Goal: Task Accomplishment & Management: Complete application form

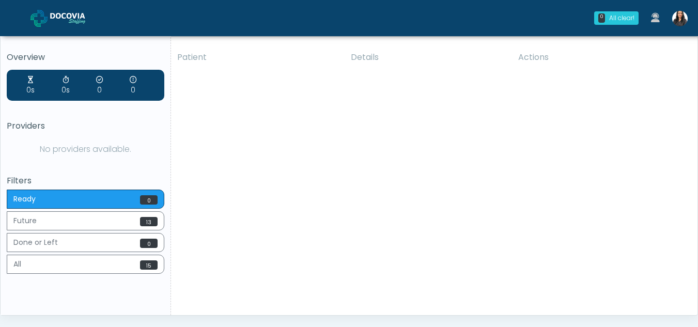
click at [684, 20] on img at bounding box center [679, 18] width 15 height 15
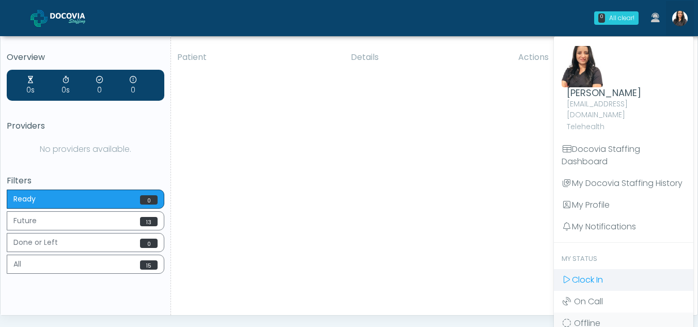
click at [587, 274] on span "Clock In" at bounding box center [587, 280] width 31 height 12
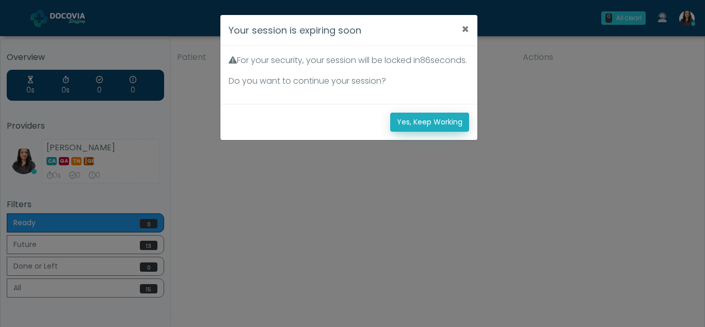
click at [403, 132] on button "Yes, Keep Working" at bounding box center [429, 122] width 79 height 19
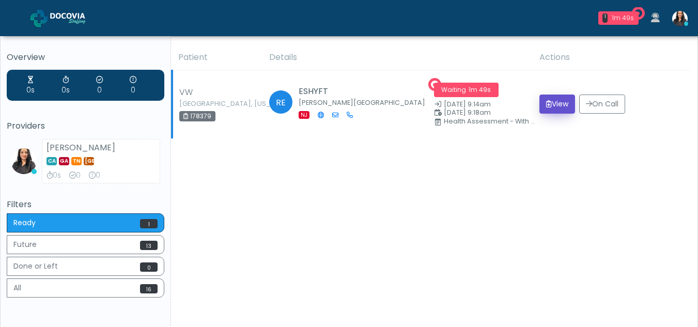
click at [556, 101] on button "View" at bounding box center [557, 104] width 36 height 19
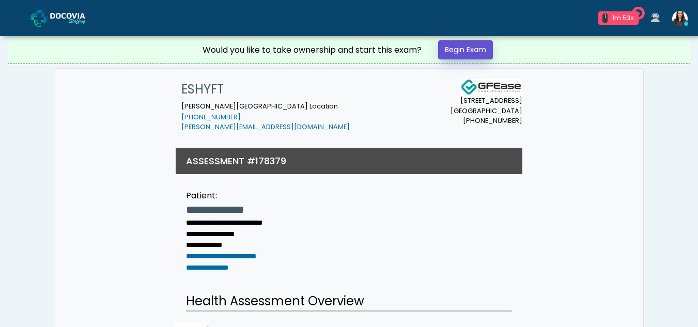
click at [477, 44] on link "Begin Exam" at bounding box center [465, 49] width 55 height 19
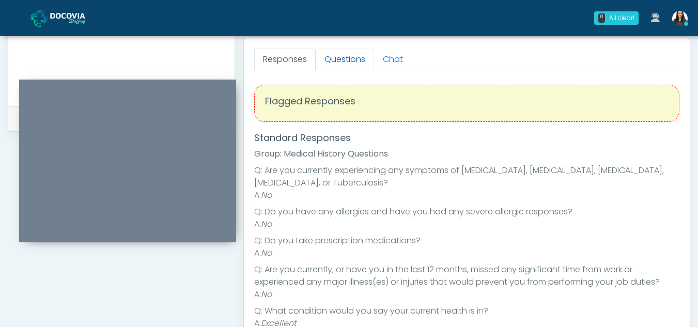
click at [341, 61] on link "Questions" at bounding box center [345, 60] width 58 height 22
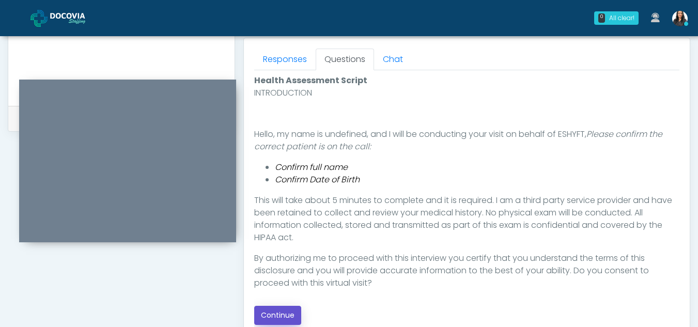
click at [285, 309] on button "Continue" at bounding box center [277, 315] width 47 height 19
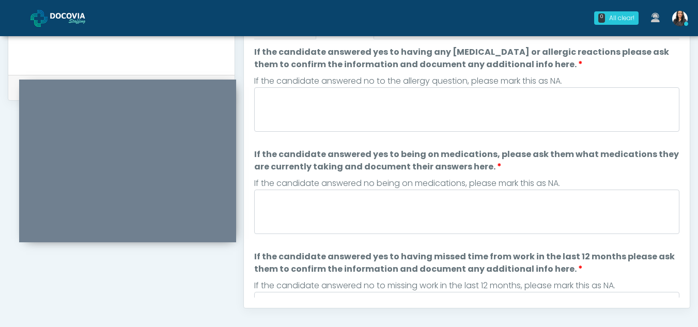
scroll to position [451, 0]
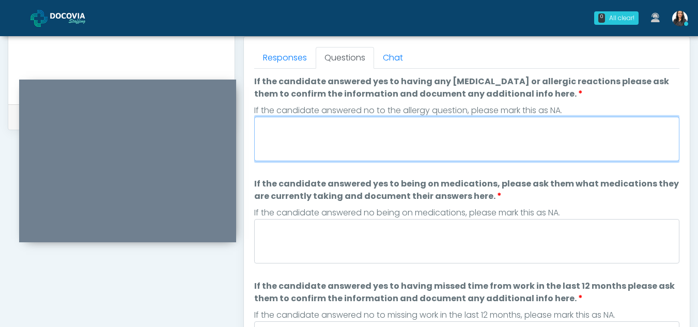
click at [315, 136] on textarea "If the candidate answered yes to having any allergies or allergic reactions ple…" at bounding box center [466, 139] width 425 height 44
type textarea "**"
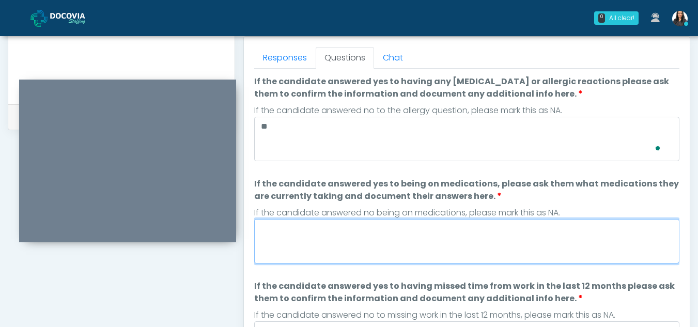
click at [324, 235] on textarea "If the candidate answered yes to being on medications, please ask them what med…" at bounding box center [466, 241] width 425 height 44
type textarea "**"
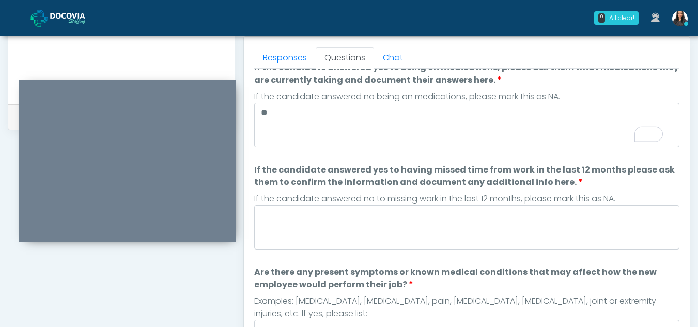
scroll to position [0, 0]
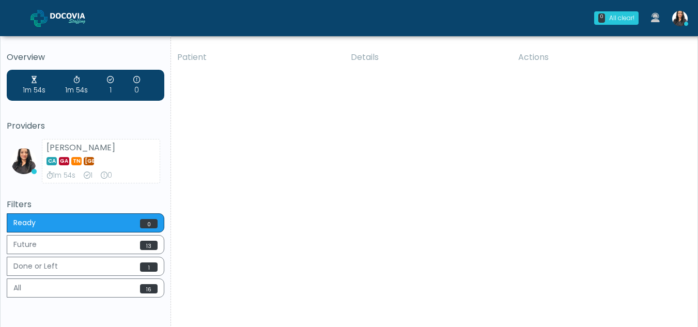
click at [339, 212] on div "Patient Details Actions VW Saylorsburg, Pennsylvania 178379 RE ESHYFT Howell To…" at bounding box center [430, 192] width 519 height 294
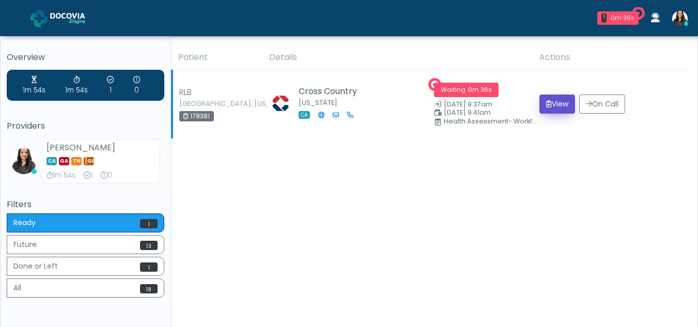
click at [552, 101] on button "View" at bounding box center [557, 104] width 36 height 19
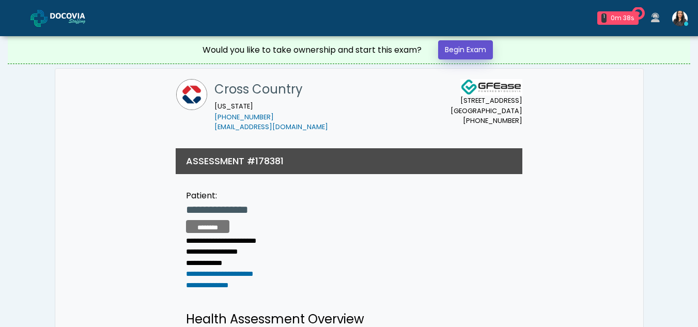
click at [463, 46] on link "Begin Exam" at bounding box center [465, 49] width 55 height 19
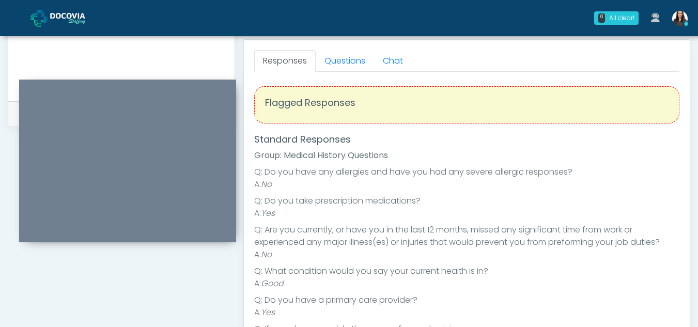
scroll to position [421, 0]
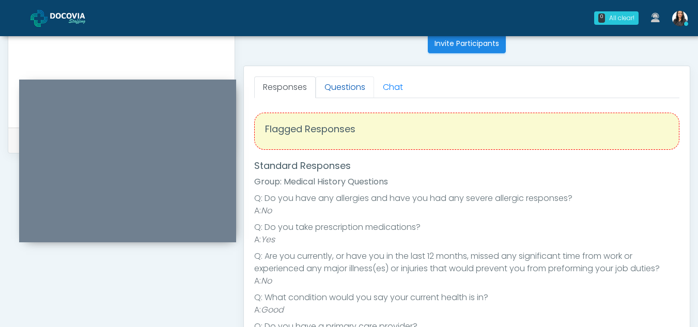
click at [343, 78] on link "Questions" at bounding box center [345, 87] width 58 height 22
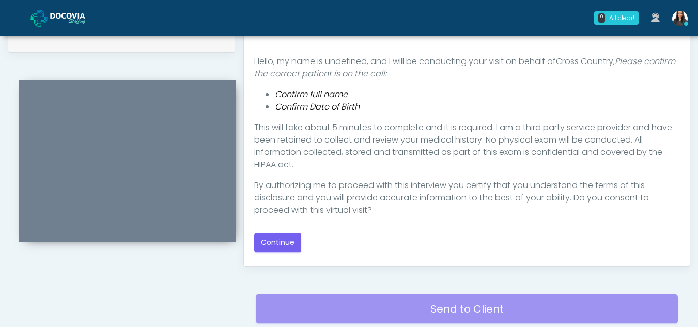
scroll to position [533, 0]
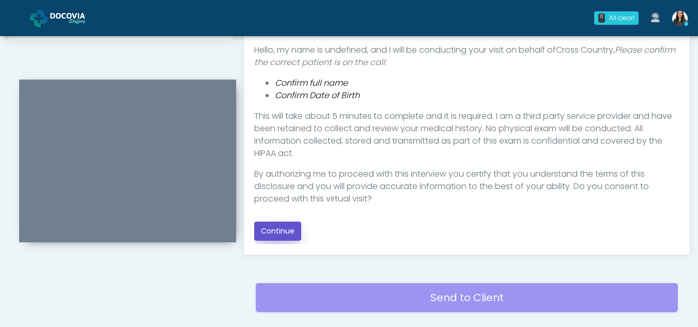
click at [290, 232] on button "Continue" at bounding box center [277, 231] width 47 height 19
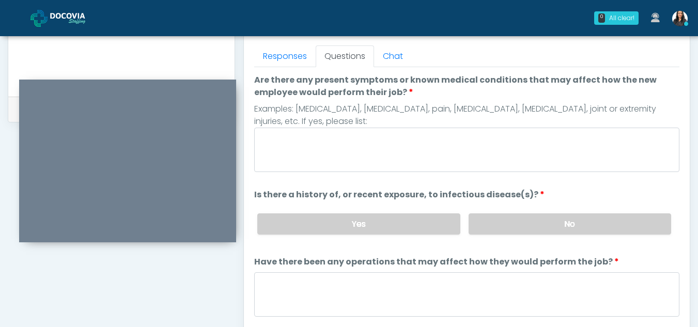
scroll to position [449, 0]
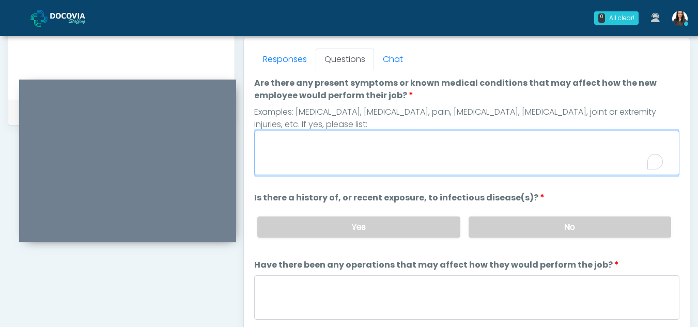
click at [326, 150] on textarea "Are there any present symptoms or known medical conditions that may affect how …" at bounding box center [466, 153] width 425 height 44
type textarea "**"
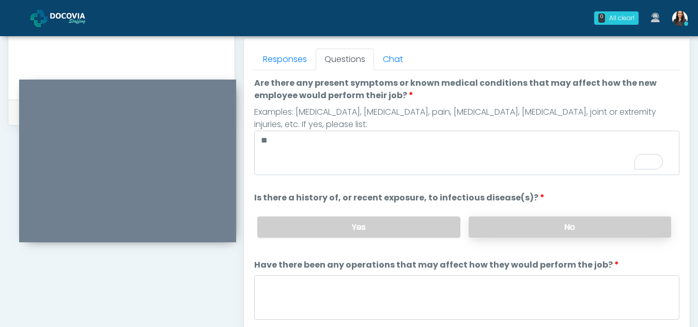
click at [545, 233] on label "No" at bounding box center [569, 226] width 202 height 21
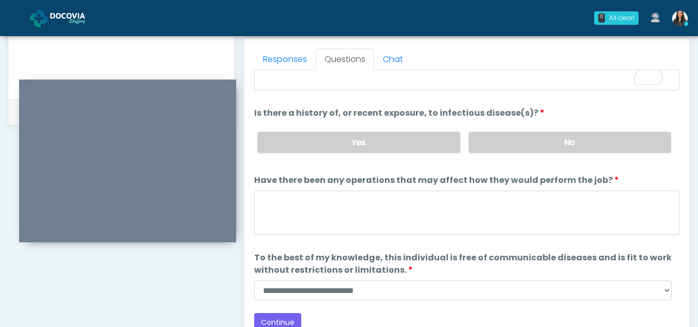
scroll to position [85, 0]
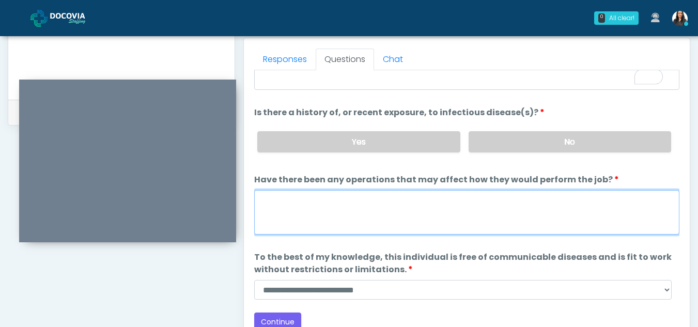
click at [332, 214] on textarea "Have there been any operations that may affect how they would perform the job?" at bounding box center [466, 212] width 425 height 44
type textarea "**"
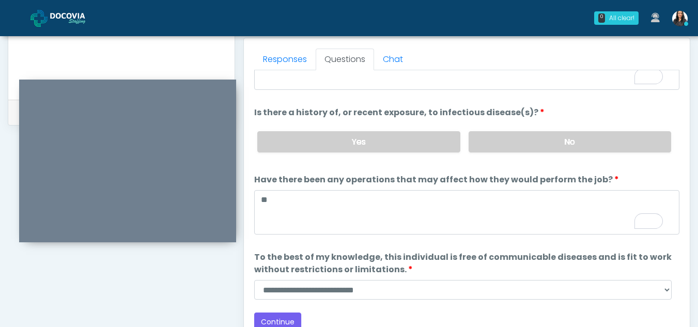
scroll to position [88, 0]
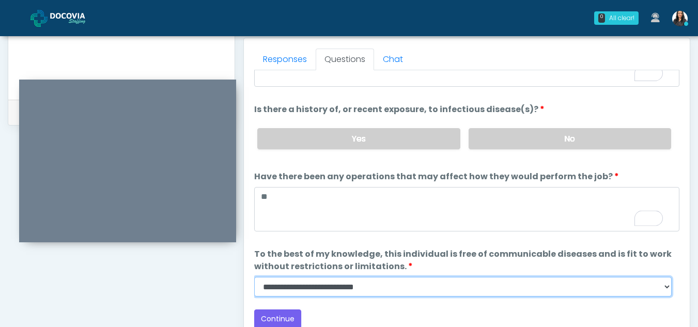
click at [668, 289] on select "**********" at bounding box center [462, 287] width 417 height 20
select select "******"
click at [254, 277] on select "**********" at bounding box center [462, 287] width 417 height 20
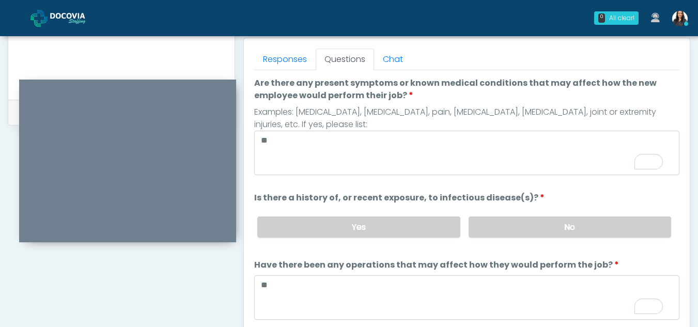
scroll to position [0, 0]
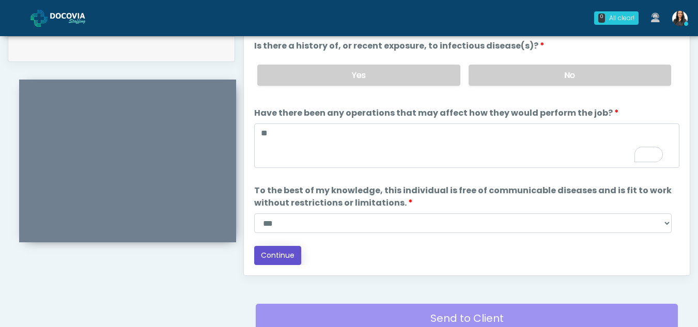
click at [279, 253] on button "Continue" at bounding box center [277, 255] width 47 height 19
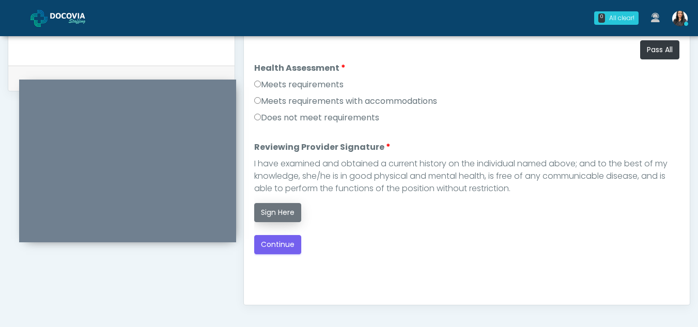
click at [283, 212] on button "Sign Here" at bounding box center [277, 212] width 47 height 19
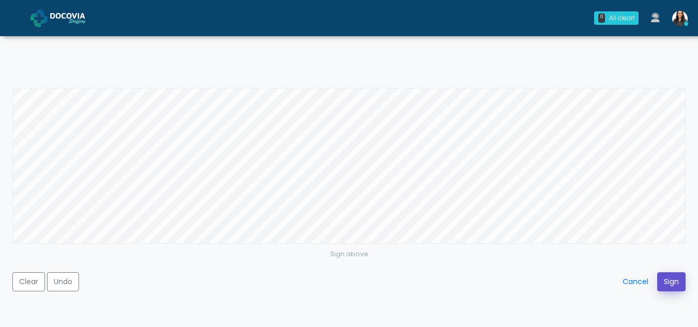
click at [669, 280] on button "Sign" at bounding box center [671, 281] width 28 height 19
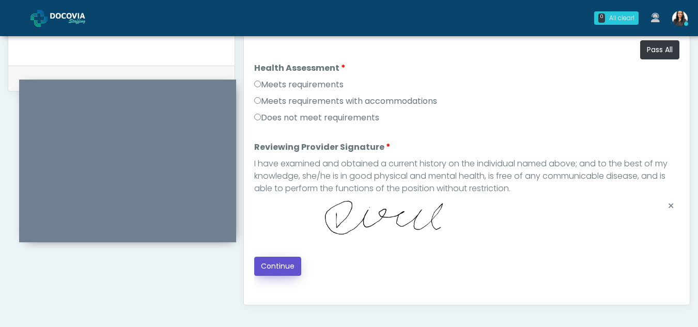
click at [284, 267] on button "Continue" at bounding box center [277, 266] width 47 height 19
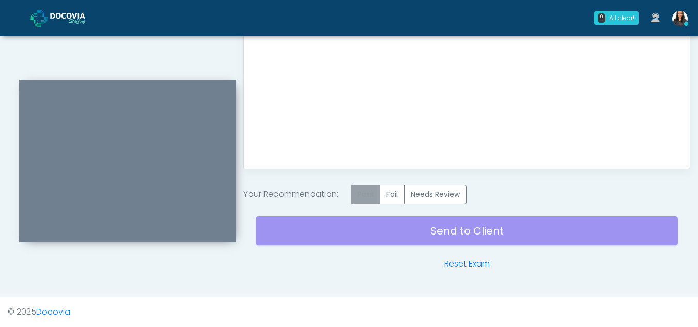
click at [370, 195] on label "Pass" at bounding box center [365, 194] width 29 height 19
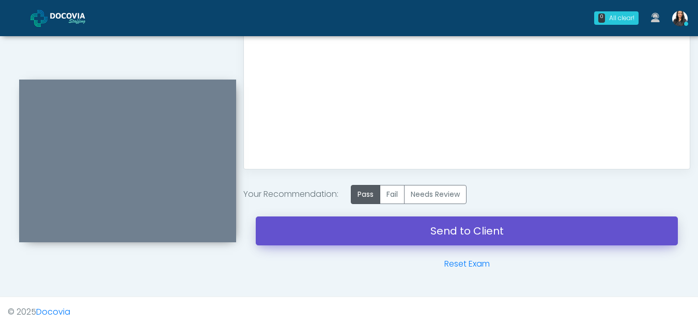
click at [442, 234] on link "Send to Client" at bounding box center [467, 230] width 422 height 29
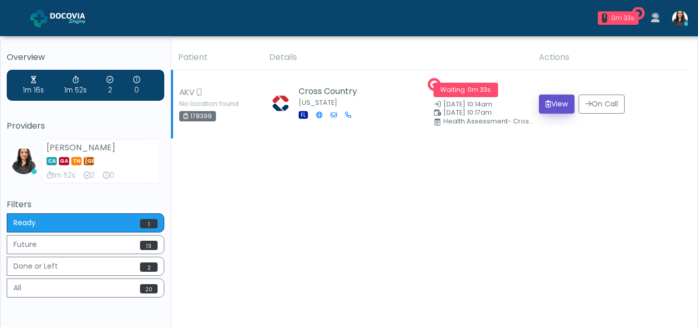
click at [554, 102] on button "View" at bounding box center [557, 104] width 36 height 19
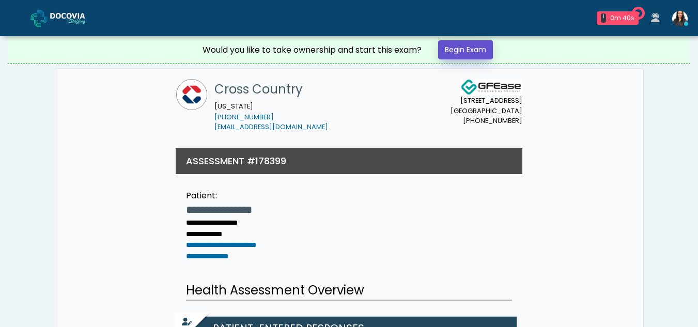
click at [476, 49] on link "Begin Exam" at bounding box center [465, 49] width 55 height 19
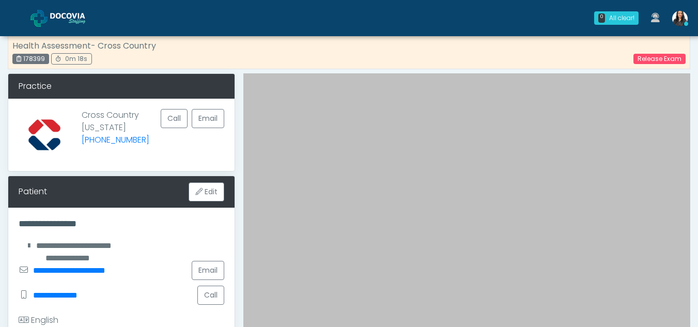
scroll to position [11, 0]
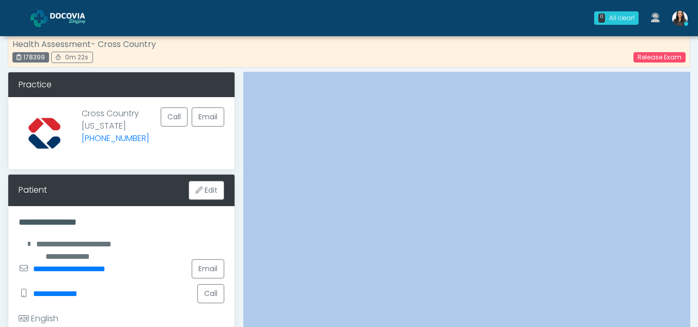
drag, startPoint x: 696, startPoint y: 85, endPoint x: 699, endPoint y: 96, distance: 11.3
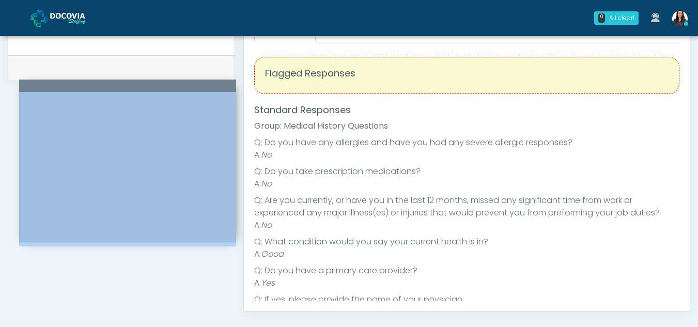
scroll to position [493, 0]
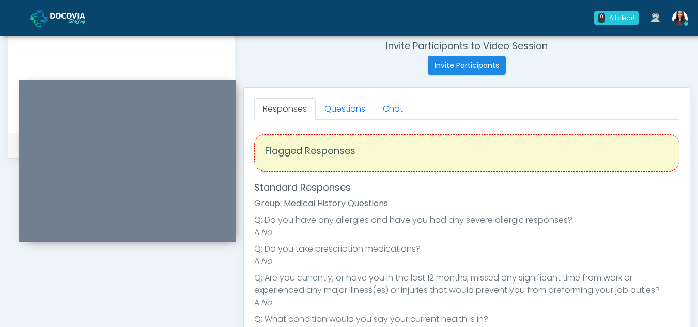
scroll to position [398, 0]
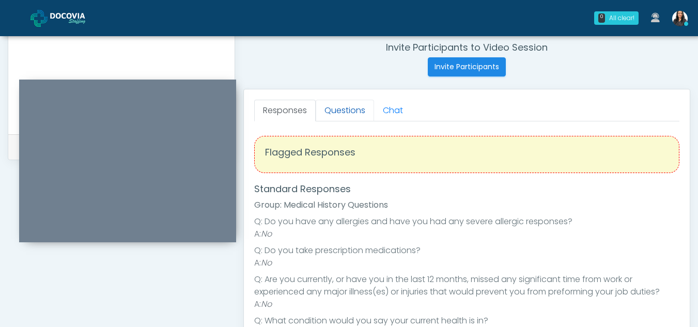
click at [348, 113] on link "Questions" at bounding box center [345, 111] width 58 height 22
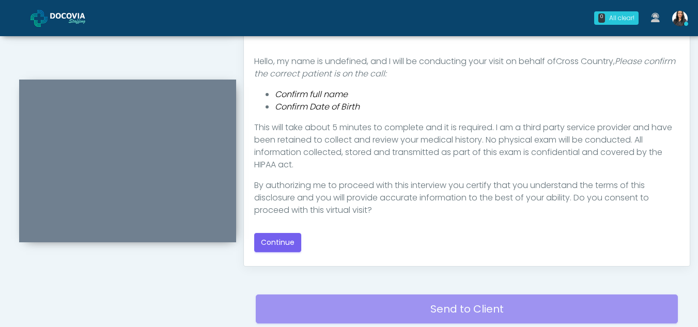
scroll to position [527, 0]
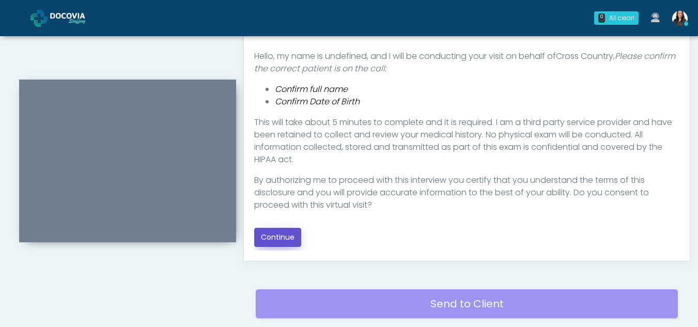
click at [271, 235] on button "Continue" at bounding box center [277, 237] width 47 height 19
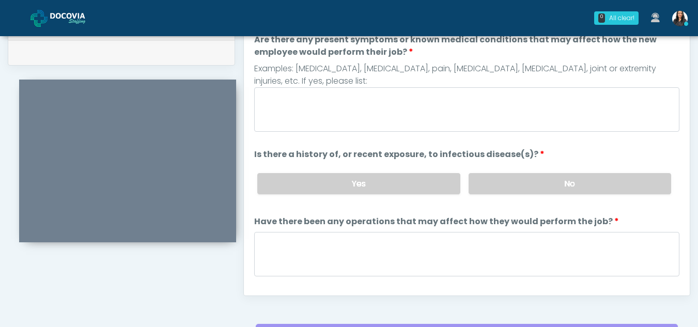
scroll to position [471, 0]
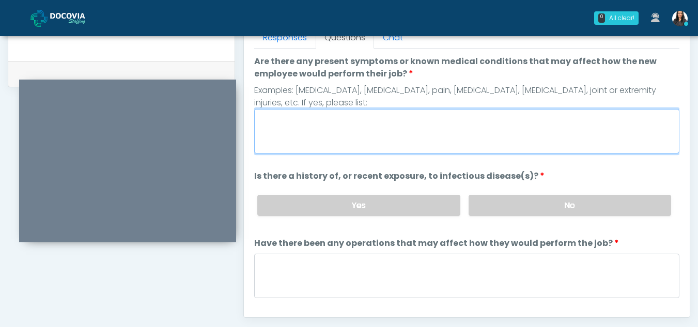
click at [347, 125] on textarea "Are there any present symptoms or known medical conditions that may affect how …" at bounding box center [466, 131] width 425 height 44
type textarea "**"
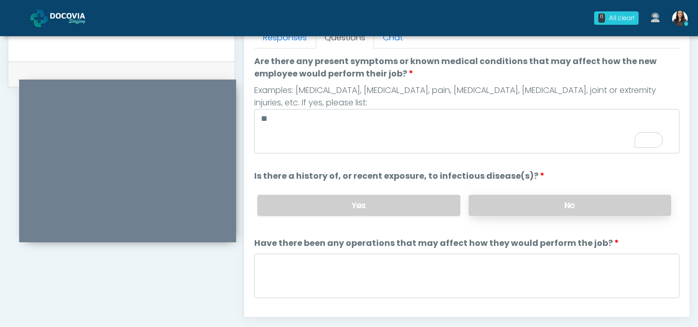
click at [536, 197] on label "No" at bounding box center [569, 205] width 202 height 21
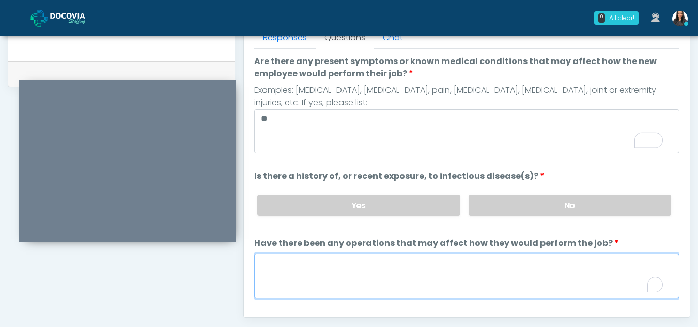
click at [329, 283] on textarea "Have there been any operations that may affect how they would perform the job?" at bounding box center [466, 276] width 425 height 44
type textarea "**"
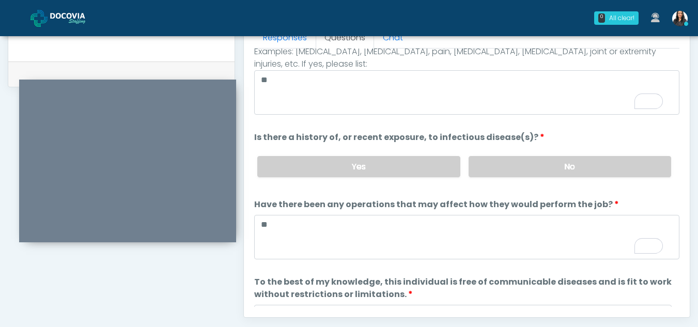
scroll to position [88, 0]
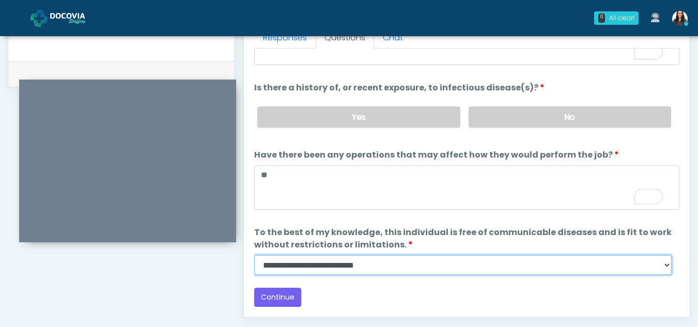
click at [666, 262] on select "**********" at bounding box center [462, 265] width 417 height 20
select select "******"
click at [254, 255] on select "**********" at bounding box center [462, 265] width 417 height 20
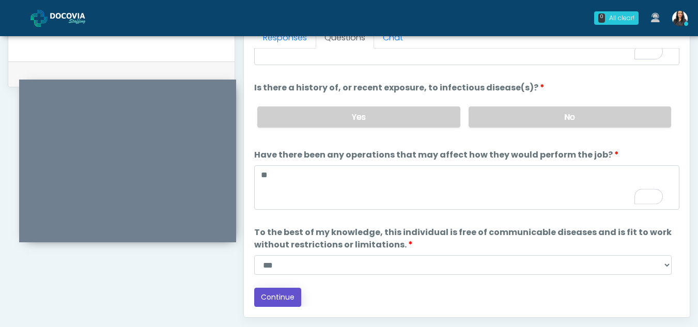
click at [276, 293] on button "Continue" at bounding box center [277, 297] width 47 height 19
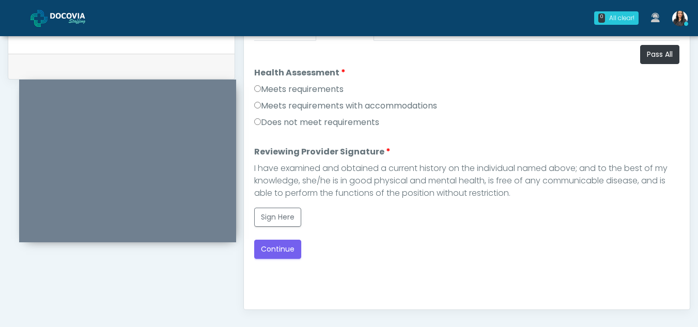
scroll to position [477, 0]
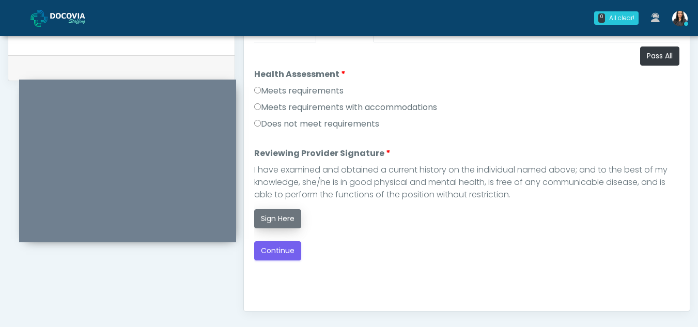
click at [269, 219] on button "Sign Here" at bounding box center [277, 218] width 47 height 19
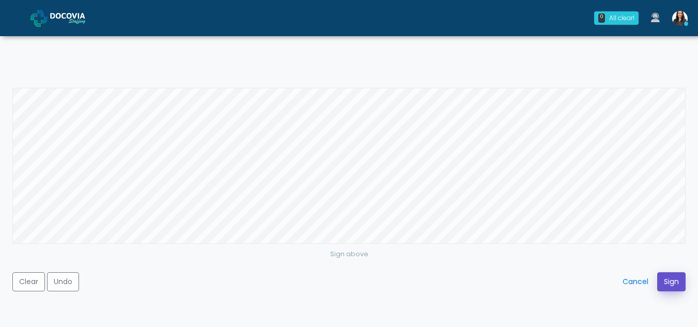
click at [668, 278] on button "Sign" at bounding box center [671, 281] width 28 height 19
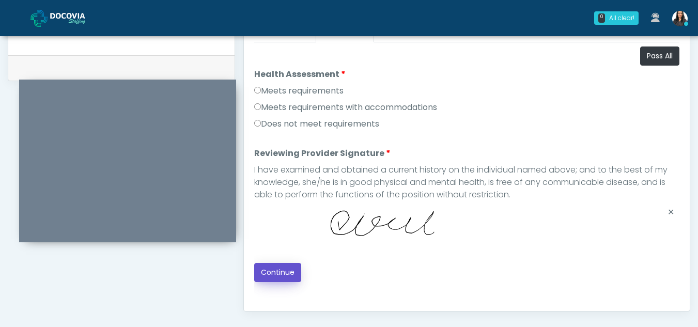
click at [277, 272] on button "Continue" at bounding box center [277, 272] width 47 height 19
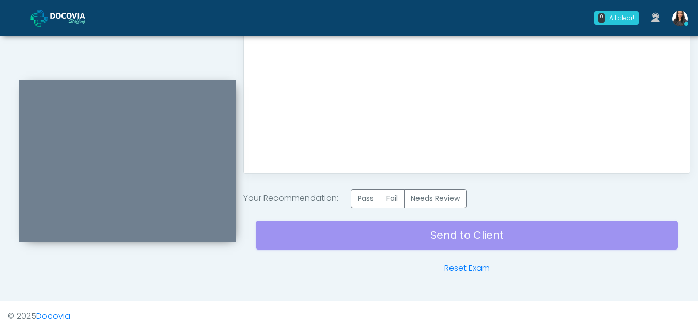
scroll to position [618, 0]
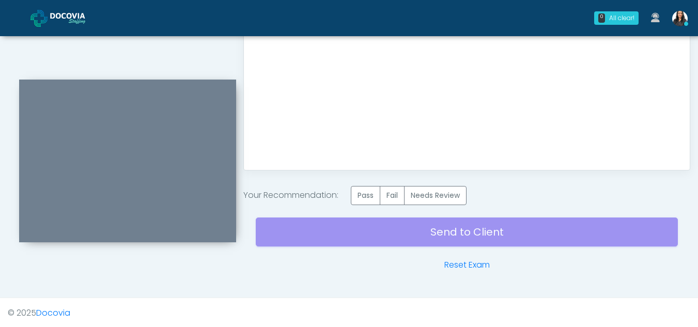
drag, startPoint x: 363, startPoint y: 193, endPoint x: 325, endPoint y: 283, distance: 98.1
click at [369, 195] on label "Pass" at bounding box center [365, 195] width 29 height 19
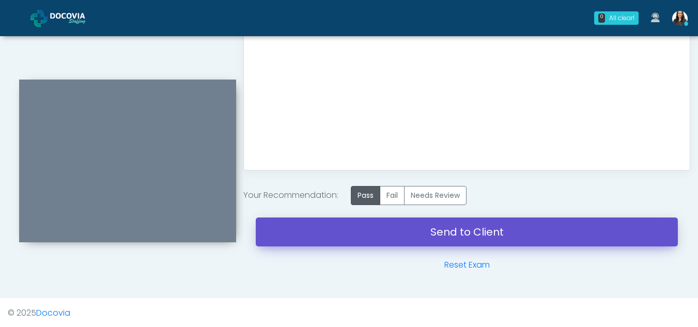
click at [454, 228] on link "Send to Client" at bounding box center [467, 231] width 422 height 29
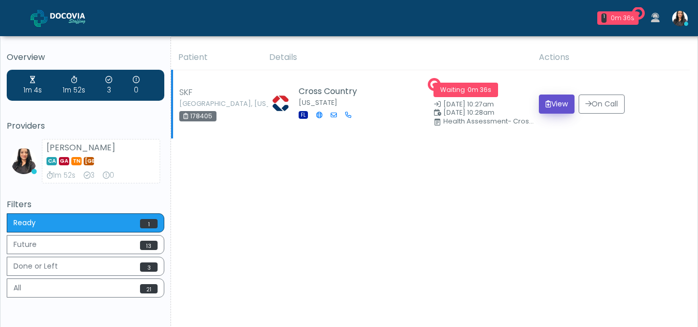
click at [545, 104] on icon "submit" at bounding box center [548, 103] width 6 height 7
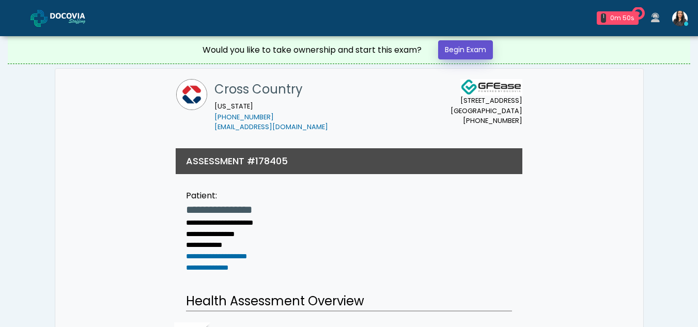
click at [477, 47] on link "Begin Exam" at bounding box center [465, 49] width 55 height 19
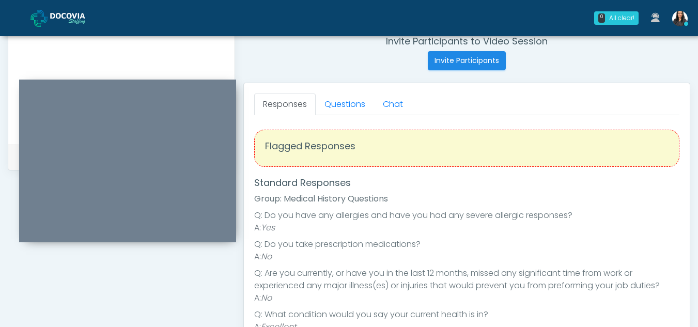
scroll to position [403, 0]
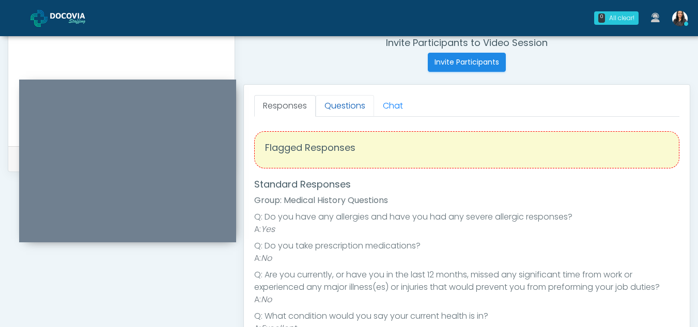
click at [358, 102] on link "Questions" at bounding box center [345, 106] width 58 height 22
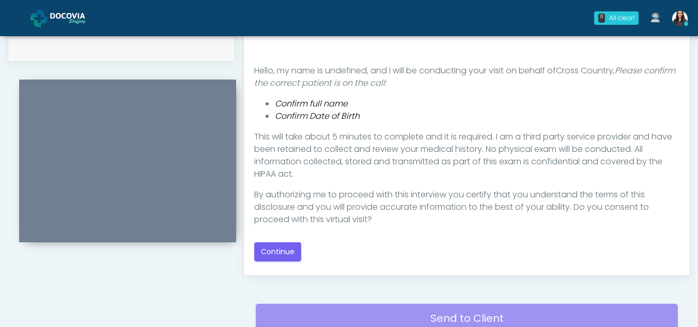
scroll to position [517, 0]
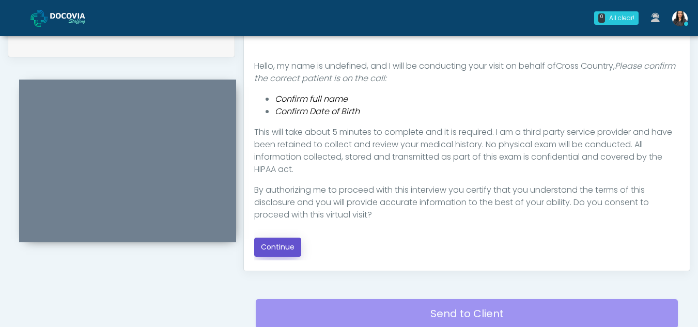
click at [278, 246] on button "Continue" at bounding box center [277, 247] width 47 height 19
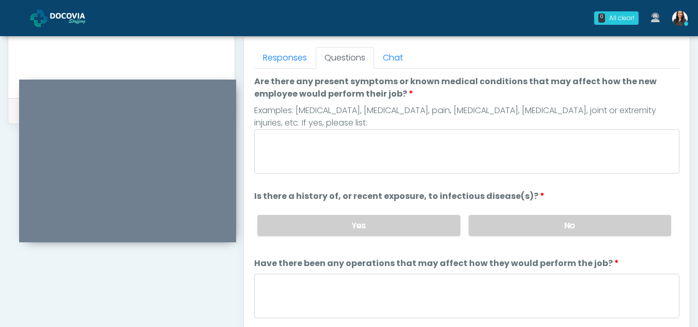
scroll to position [448, 0]
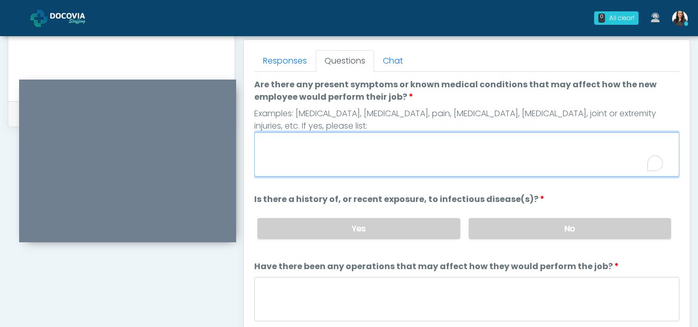
click at [313, 148] on textarea "Are there any present symptoms or known medical conditions that may affect how …" at bounding box center [466, 154] width 425 height 44
type textarea "**"
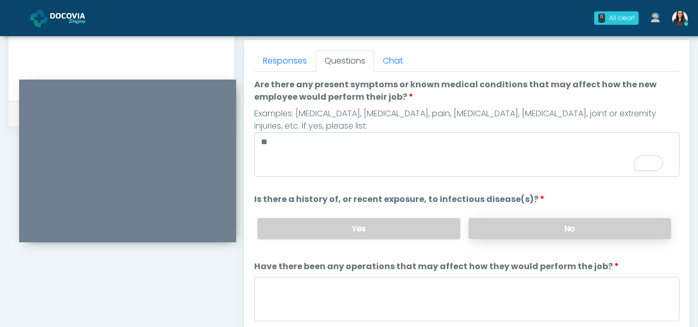
click at [536, 226] on label "No" at bounding box center [569, 228] width 202 height 21
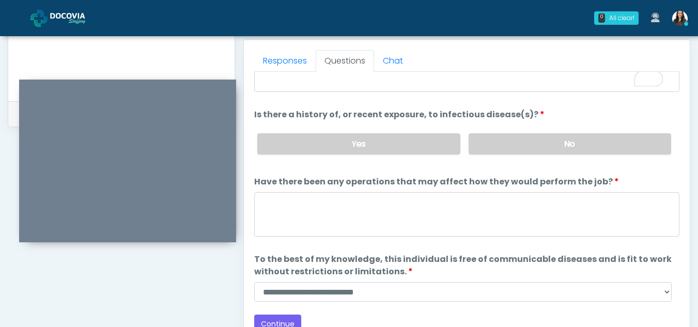
scroll to position [88, 0]
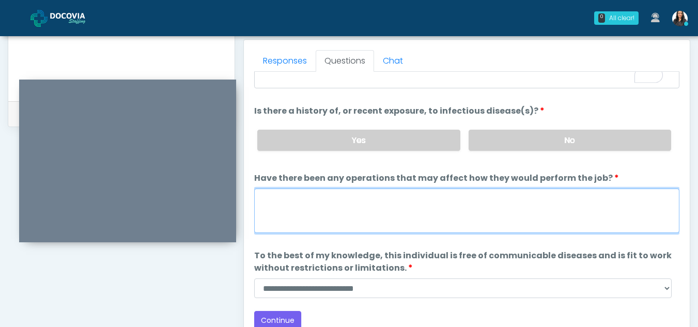
click at [284, 206] on textarea "Have there been any operations that may affect how they would perform the job?" at bounding box center [466, 211] width 425 height 44
type textarea "**"
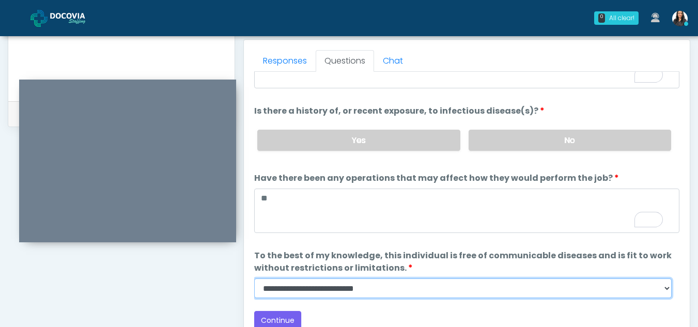
click at [664, 287] on select "**********" at bounding box center [462, 288] width 417 height 20
select select "******"
click at [254, 278] on select "**********" at bounding box center [462, 288] width 417 height 20
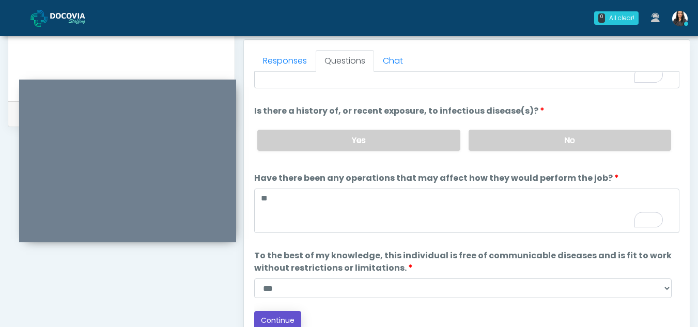
click at [292, 317] on button "Continue" at bounding box center [277, 320] width 47 height 19
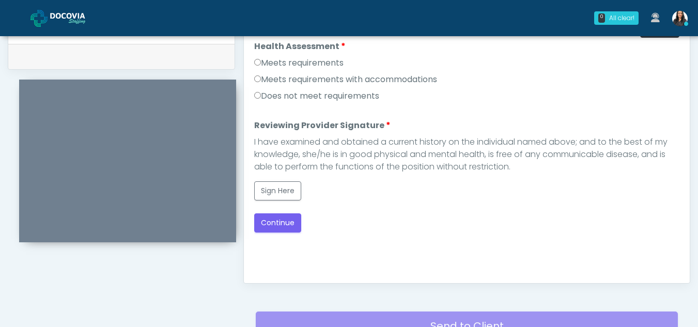
scroll to position [494, 0]
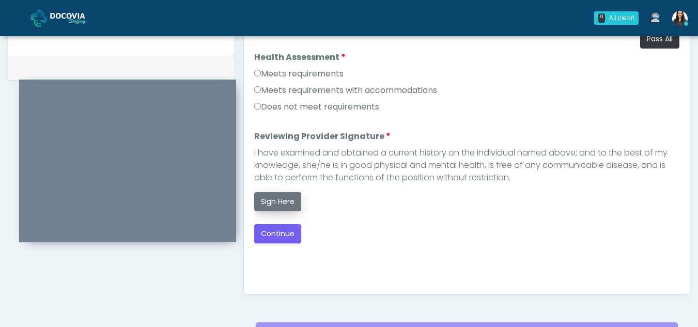
click at [278, 201] on button "Sign Here" at bounding box center [277, 201] width 47 height 19
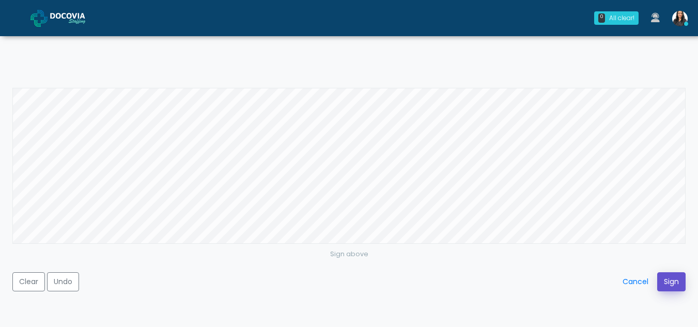
click at [665, 276] on button "Sign" at bounding box center [671, 281] width 28 height 19
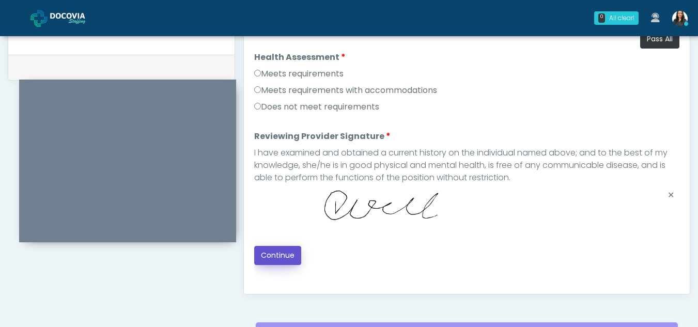
click at [275, 247] on button "Continue" at bounding box center [277, 255] width 47 height 19
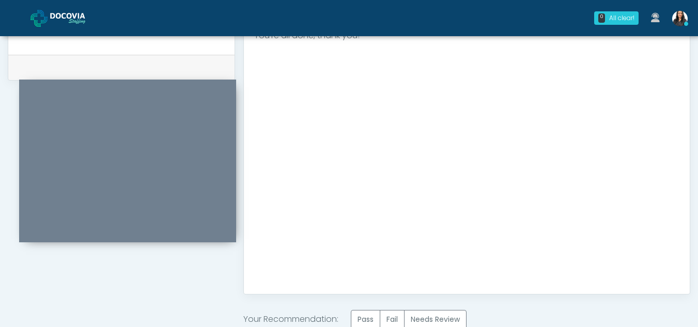
scroll to position [619, 0]
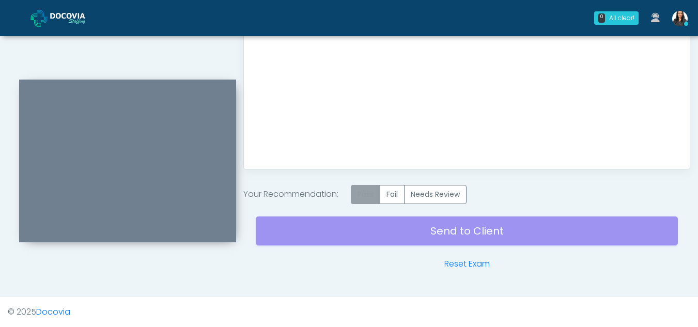
click at [373, 196] on label "Pass" at bounding box center [365, 194] width 29 height 19
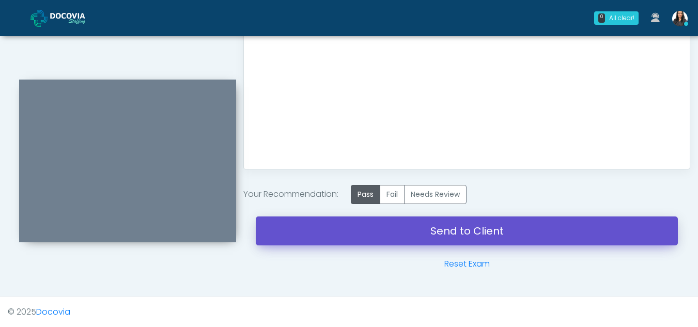
click at [450, 228] on link "Send to Client" at bounding box center [467, 230] width 422 height 29
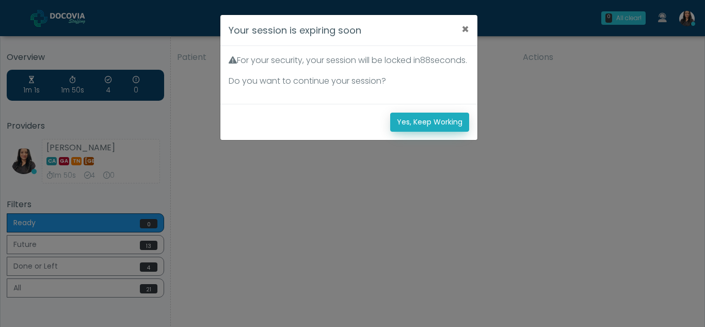
click at [410, 132] on button "Yes, Keep Working" at bounding box center [429, 122] width 79 height 19
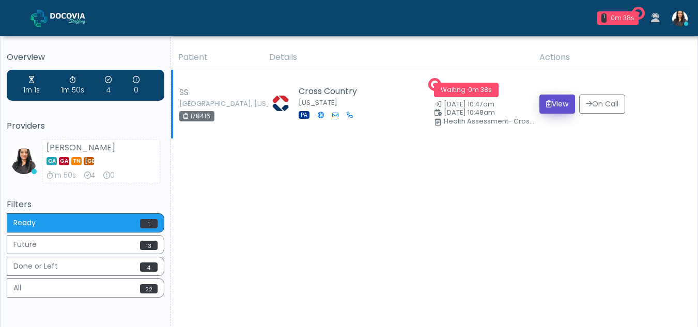
click at [564, 103] on button "View" at bounding box center [557, 104] width 36 height 19
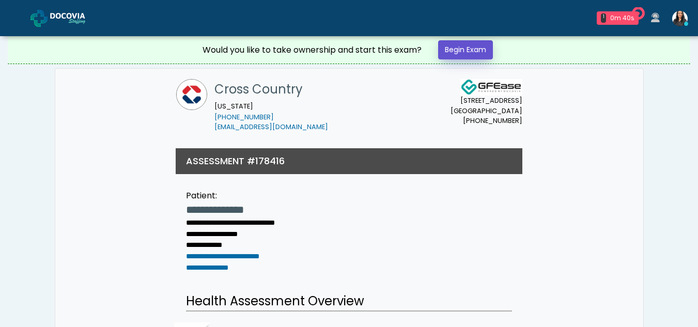
click at [479, 48] on link "Begin Exam" at bounding box center [465, 49] width 55 height 19
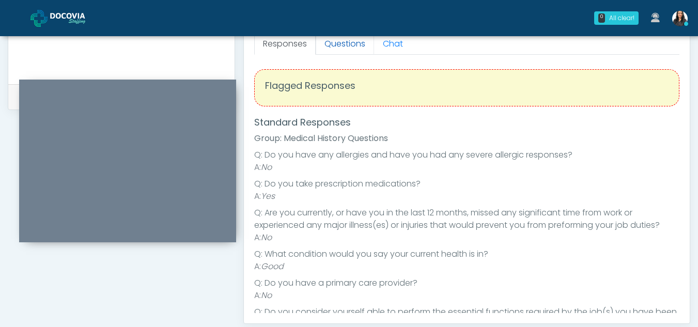
click at [352, 40] on link "Questions" at bounding box center [345, 44] width 58 height 22
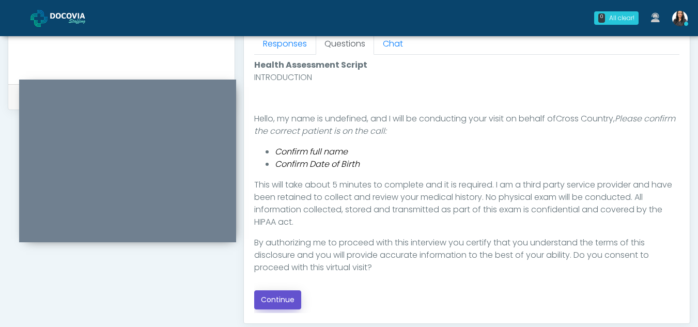
click at [264, 295] on button "Continue" at bounding box center [277, 299] width 47 height 19
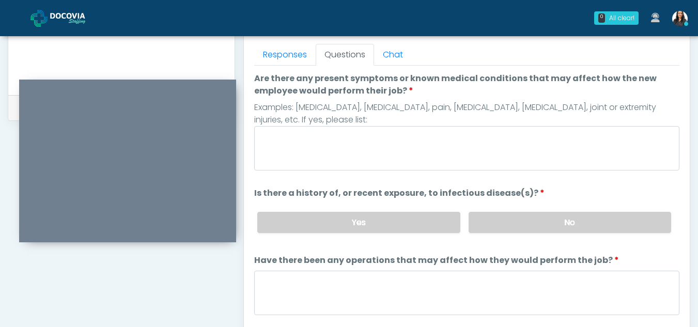
scroll to position [432, 0]
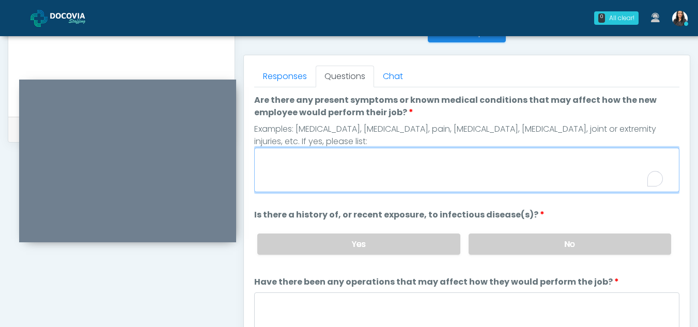
click at [322, 173] on textarea "Are there any present symptoms or known medical conditions that may affect how …" at bounding box center [466, 170] width 425 height 44
type textarea "**"
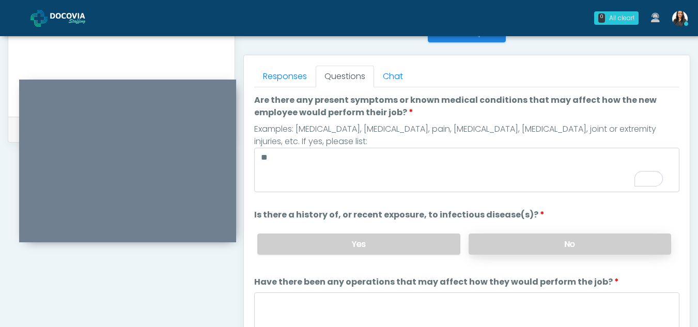
click at [581, 234] on label "No" at bounding box center [569, 243] width 202 height 21
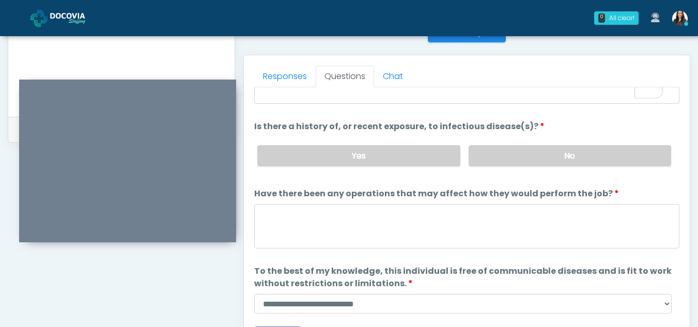
scroll to position [88, 0]
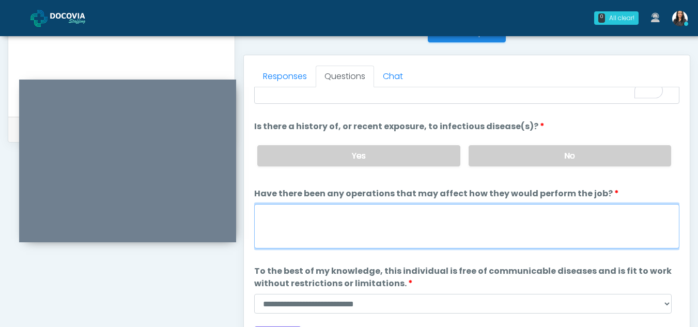
click at [354, 228] on textarea "Have there been any operations that may affect how they would perform the job?" at bounding box center [466, 226] width 425 height 44
type textarea "**"
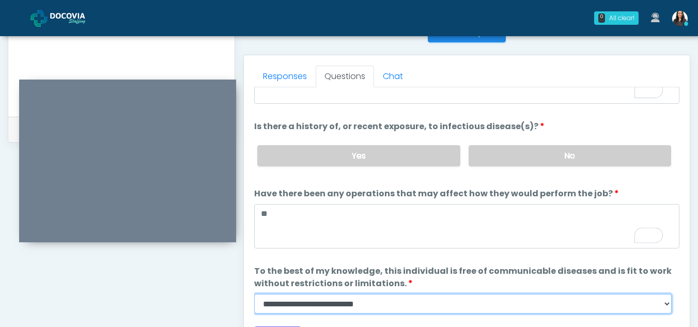
click at [664, 306] on select "**********" at bounding box center [462, 304] width 417 height 20
select select "******"
click at [254, 294] on select "**********" at bounding box center [462, 304] width 417 height 20
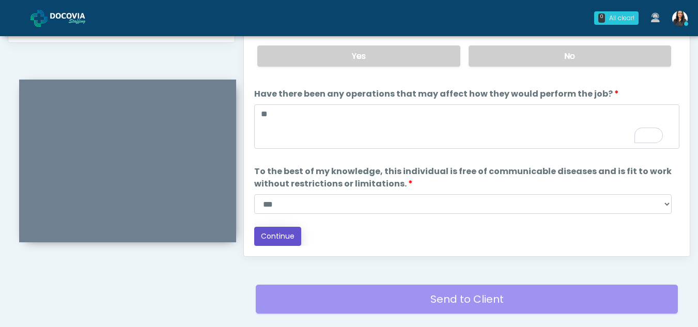
click at [282, 232] on button "Continue" at bounding box center [277, 236] width 47 height 19
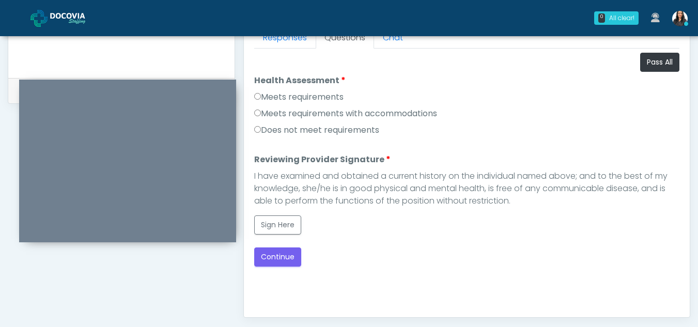
scroll to position [463, 0]
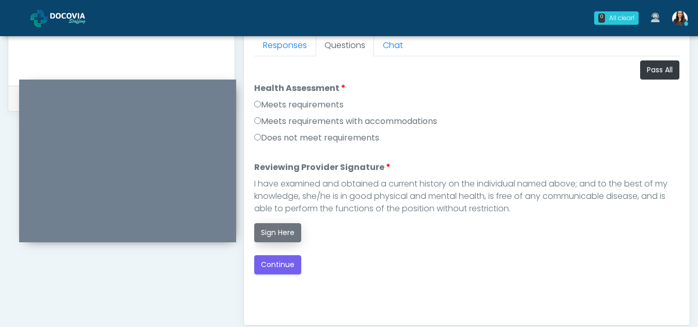
click at [281, 233] on button "Sign Here" at bounding box center [277, 232] width 47 height 19
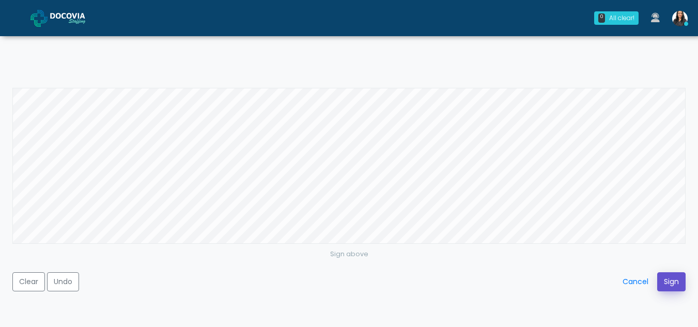
click at [670, 278] on button "Sign" at bounding box center [671, 281] width 28 height 19
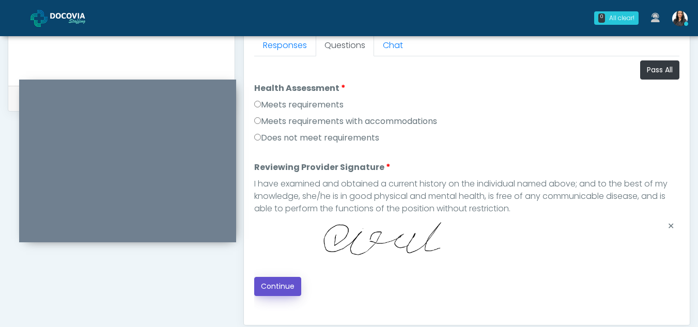
click at [276, 285] on button "Continue" at bounding box center [277, 286] width 47 height 19
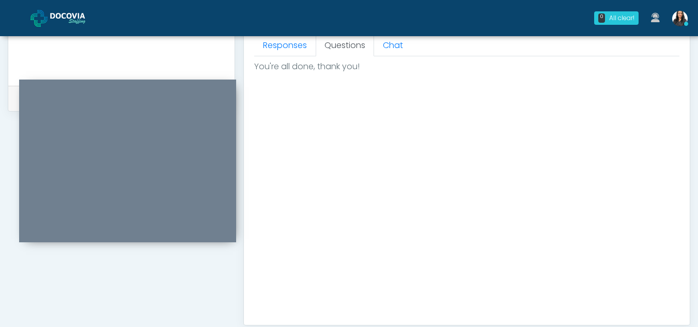
scroll to position [619, 0]
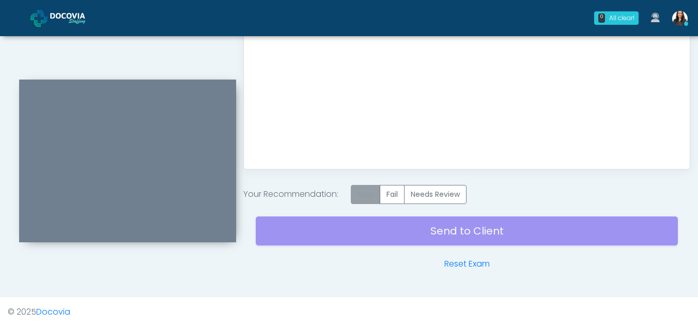
click at [369, 193] on label "Pass" at bounding box center [365, 194] width 29 height 19
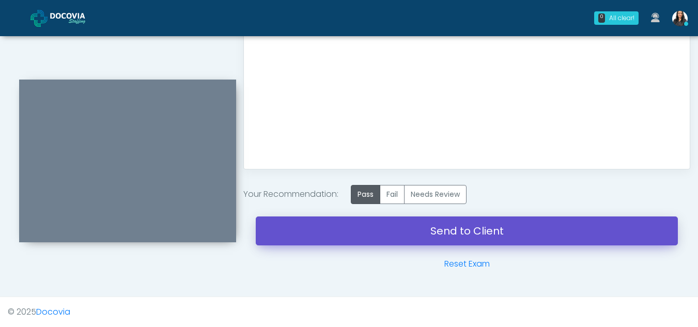
click at [455, 229] on link "Send to Client" at bounding box center [467, 230] width 422 height 29
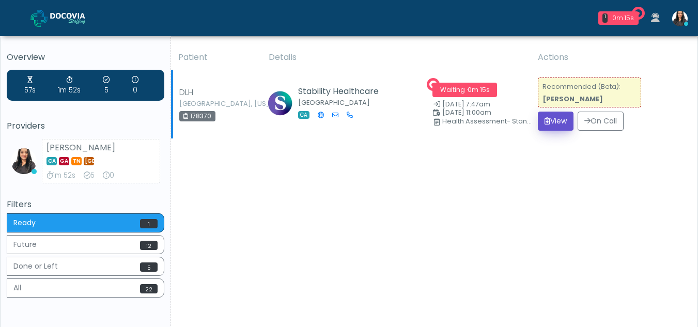
click at [548, 118] on button "View" at bounding box center [556, 121] width 36 height 19
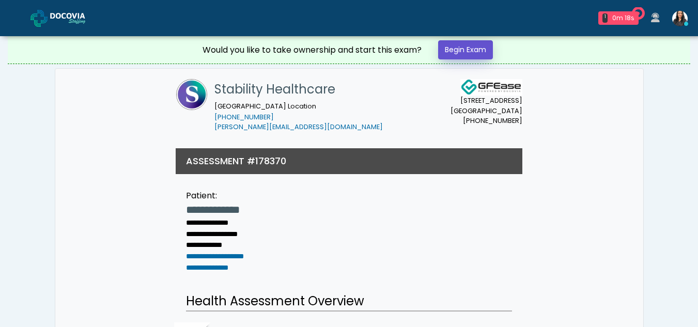
click at [454, 49] on link "Begin Exam" at bounding box center [465, 49] width 55 height 19
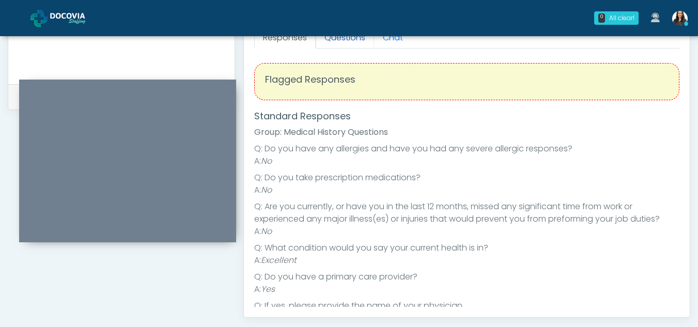
click at [356, 42] on link "Questions" at bounding box center [345, 38] width 58 height 22
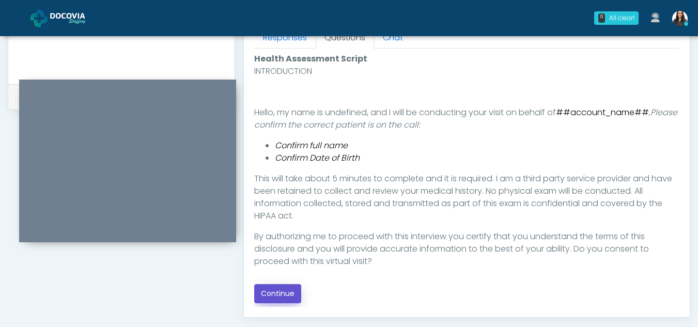
click at [271, 293] on button "Continue" at bounding box center [277, 293] width 47 height 19
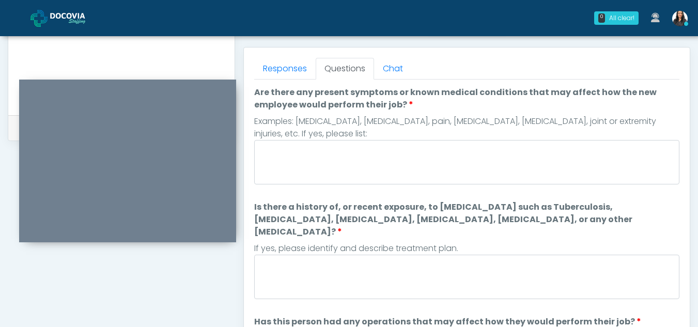
scroll to position [425, 0]
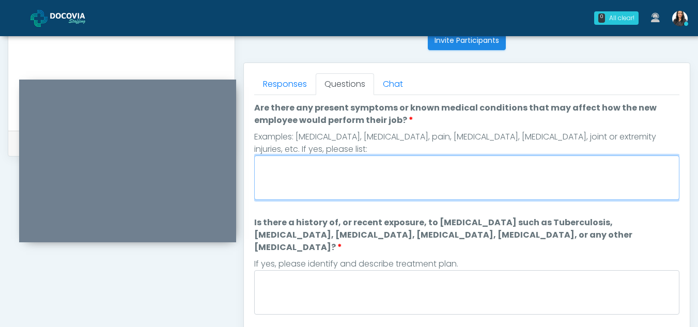
click at [280, 177] on textarea "Are there any present symptoms or known medical conditions that may affect how …" at bounding box center [466, 177] width 425 height 44
type textarea "**"
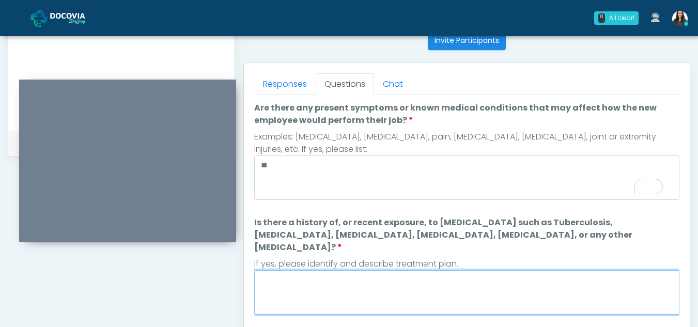
click at [310, 275] on textarea "Is there a history of, or recent exposure, to infectious diseases such as Tuber…" at bounding box center [466, 292] width 425 height 44
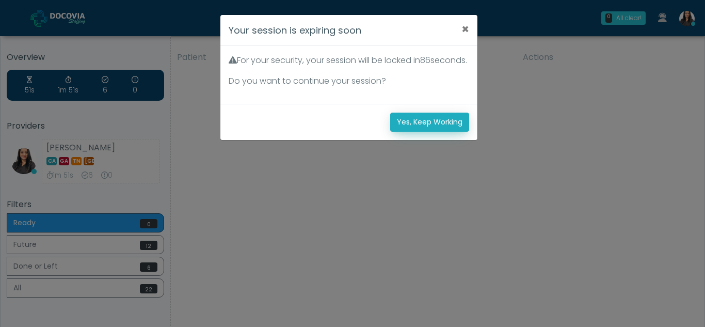
click at [405, 132] on button "Yes, Keep Working" at bounding box center [429, 122] width 79 height 19
click at [435, 132] on button "Yes, Keep Working" at bounding box center [429, 122] width 79 height 19
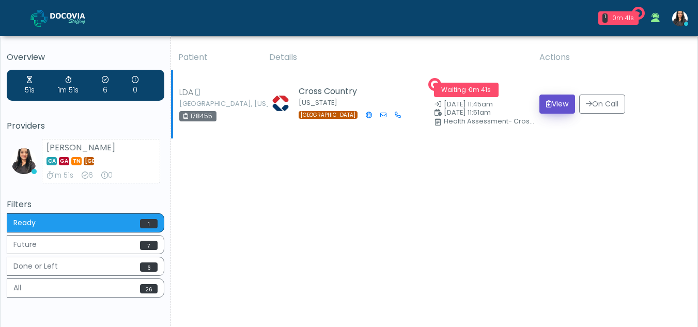
click at [557, 103] on button "View" at bounding box center [557, 104] width 36 height 19
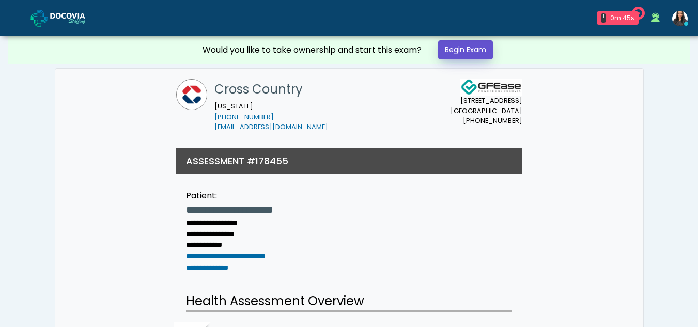
click at [476, 49] on link "Begin Exam" at bounding box center [465, 49] width 55 height 19
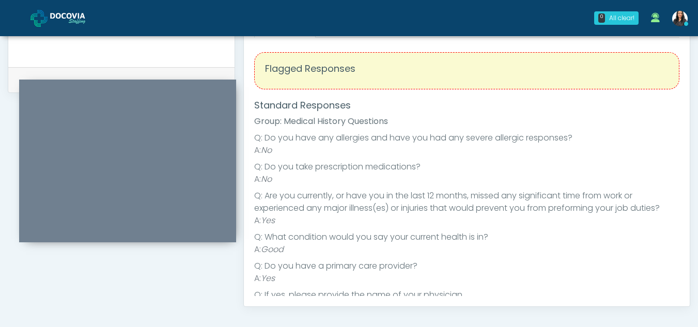
scroll to position [420, 0]
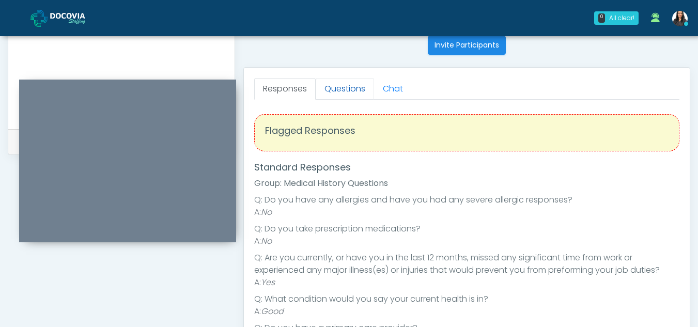
click at [335, 82] on link "Questions" at bounding box center [345, 89] width 58 height 22
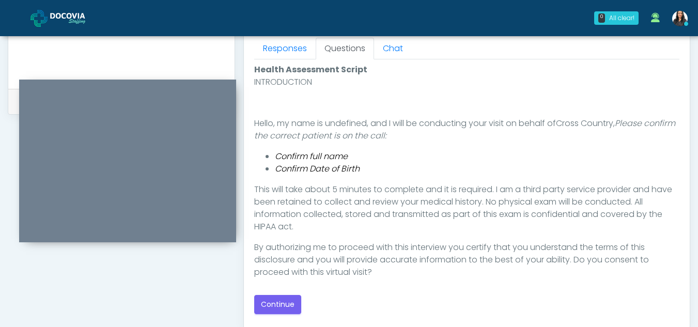
scroll to position [490, 0]
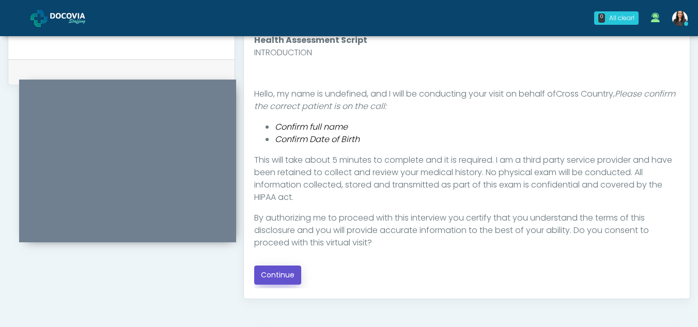
click at [271, 277] on button "Continue" at bounding box center [277, 274] width 47 height 19
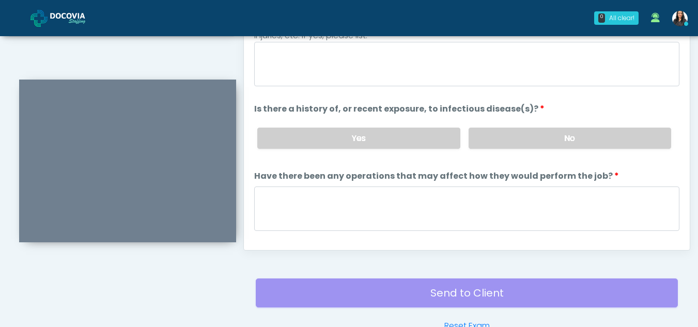
scroll to position [511, 0]
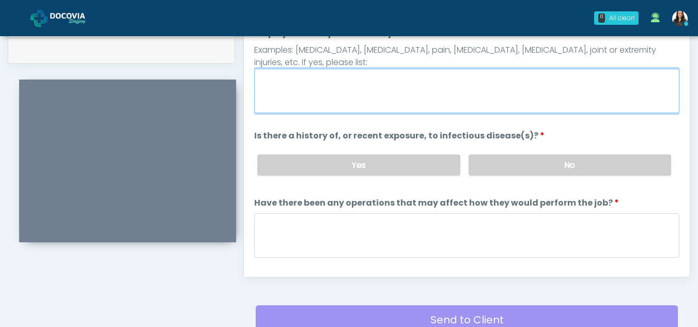
click at [299, 86] on textarea "Are there any present symptoms or known medical conditions that may affect how …" at bounding box center [466, 91] width 425 height 44
type textarea "**"
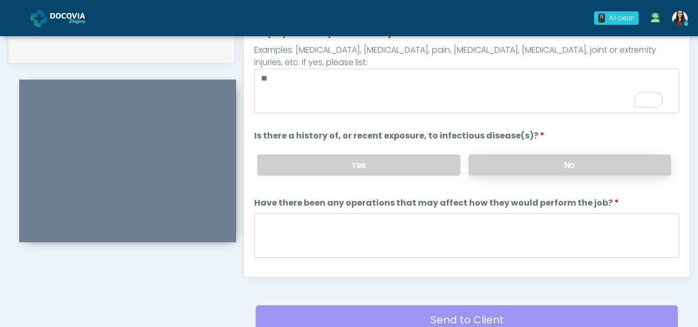
click at [601, 169] on label "No" at bounding box center [569, 164] width 202 height 21
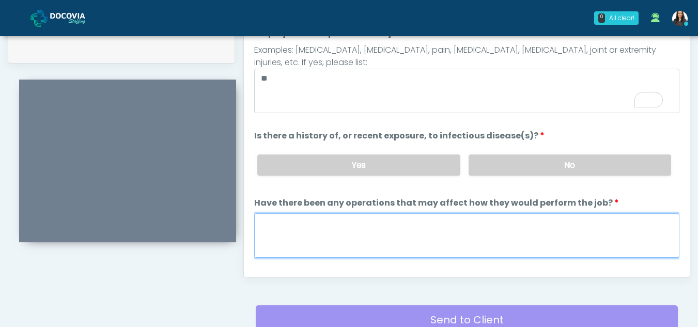
click at [336, 241] on textarea "Have there been any operations that may affect how they would perform the job?" at bounding box center [466, 235] width 425 height 44
type textarea "**"
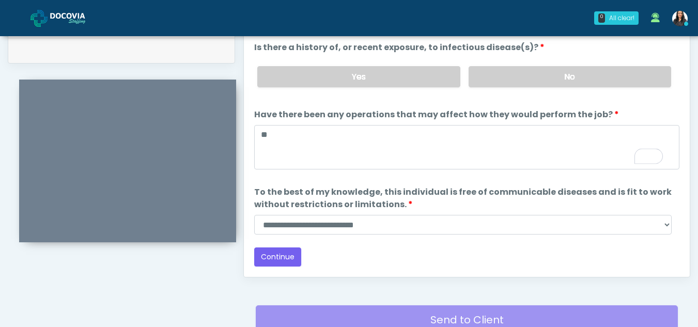
scroll to position [88, 0]
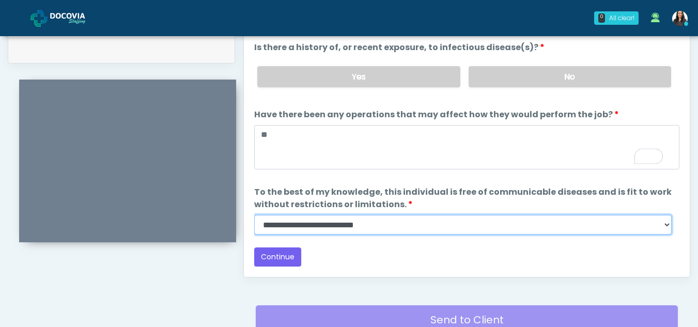
click at [666, 229] on select "**********" at bounding box center [462, 225] width 417 height 20
select select "******"
click at [254, 215] on select "**********" at bounding box center [462, 225] width 417 height 20
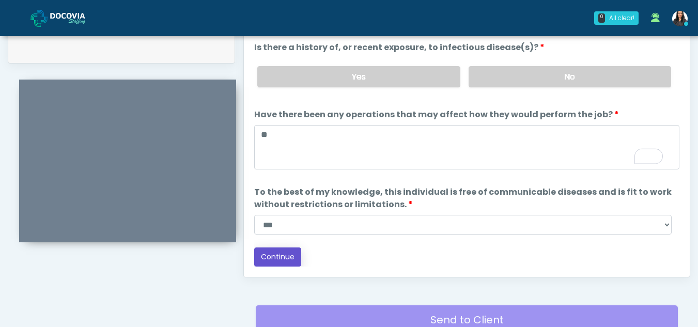
click at [274, 254] on button "Continue" at bounding box center [277, 256] width 47 height 19
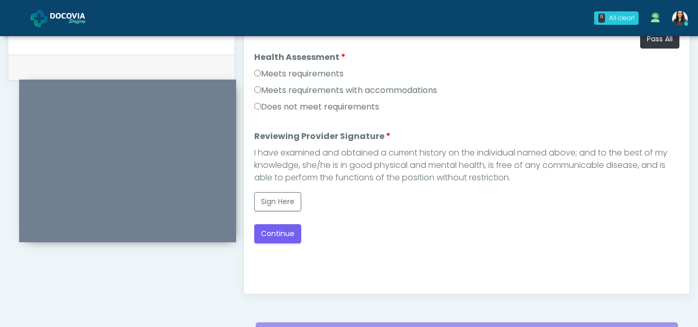
scroll to position [469, 0]
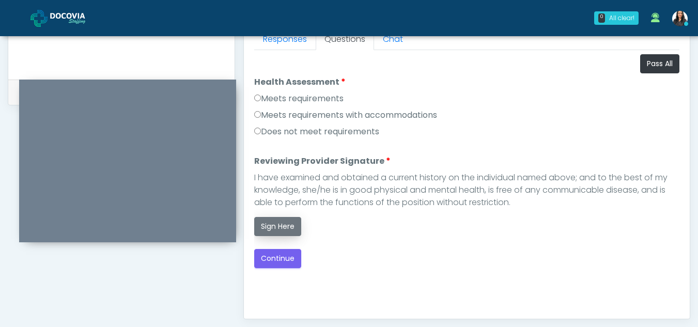
click at [275, 225] on button "Sign Here" at bounding box center [277, 226] width 47 height 19
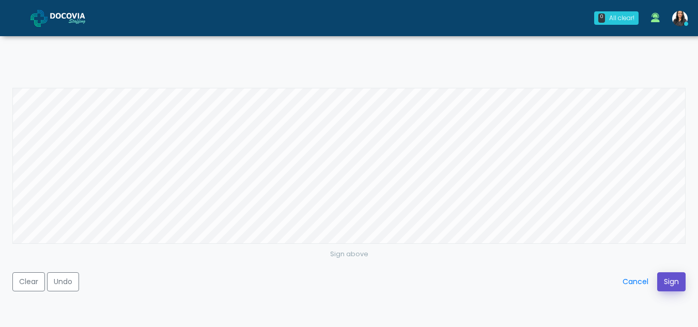
click at [668, 278] on button "Sign" at bounding box center [671, 281] width 28 height 19
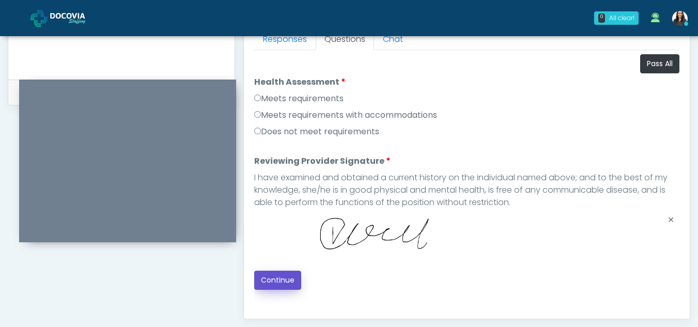
click at [282, 278] on button "Continue" at bounding box center [277, 280] width 47 height 19
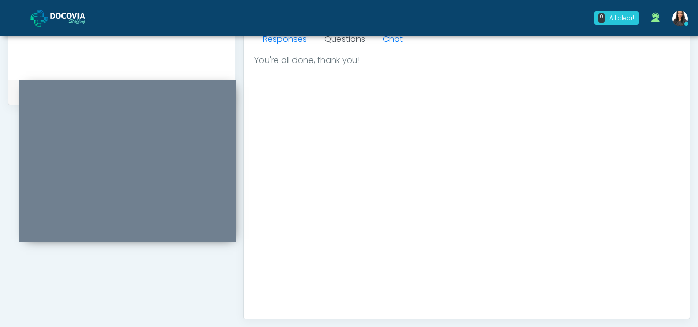
scroll to position [619, 0]
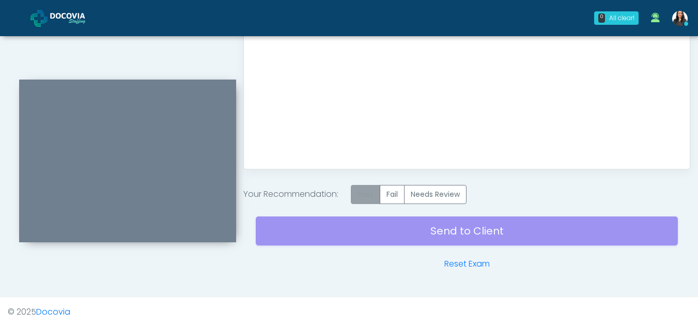
click at [365, 190] on label "Pass" at bounding box center [365, 194] width 29 height 19
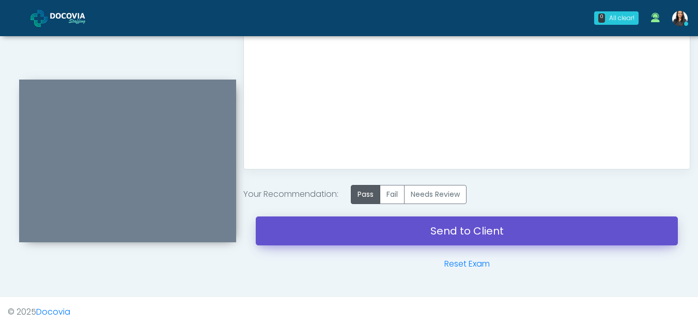
click at [457, 230] on link "Send to Client" at bounding box center [467, 230] width 422 height 29
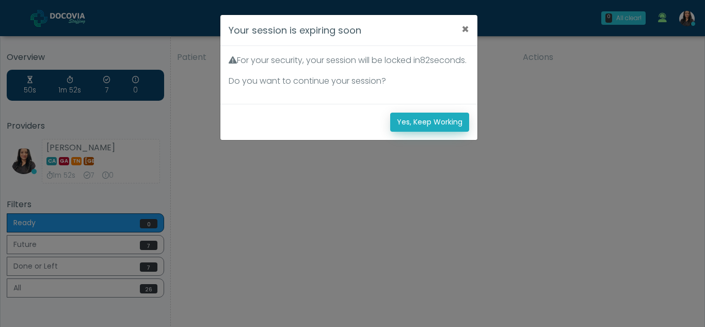
click at [448, 132] on button "Yes, Keep Working" at bounding box center [429, 122] width 79 height 19
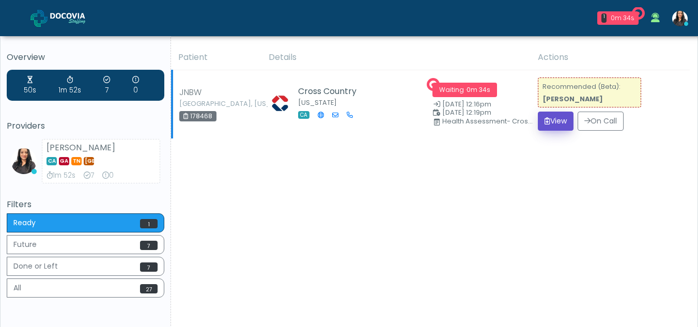
click at [554, 116] on button "View" at bounding box center [556, 121] width 36 height 19
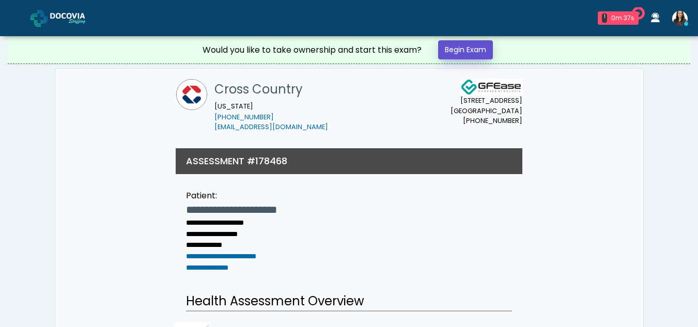
click at [461, 48] on link "Begin Exam" at bounding box center [465, 49] width 55 height 19
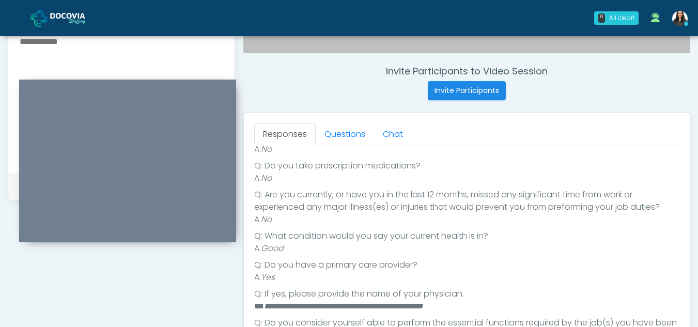
scroll to position [370, 0]
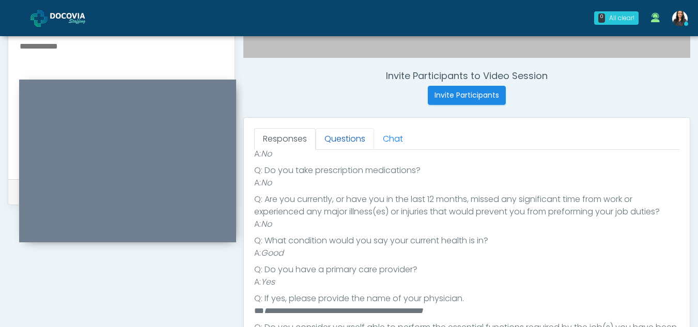
click at [351, 140] on link "Questions" at bounding box center [345, 139] width 58 height 22
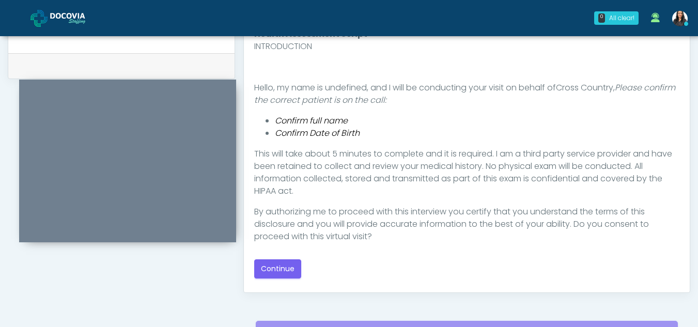
scroll to position [500, 0]
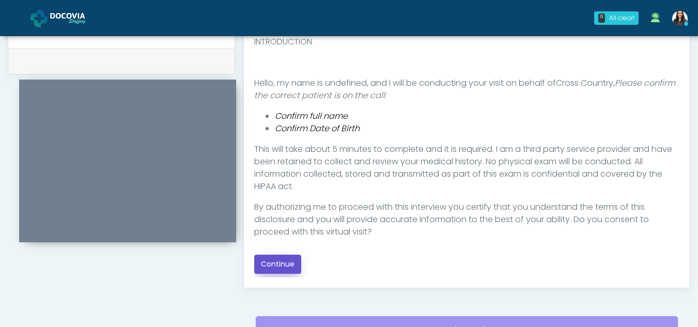
click at [276, 258] on button "Continue" at bounding box center [277, 264] width 47 height 19
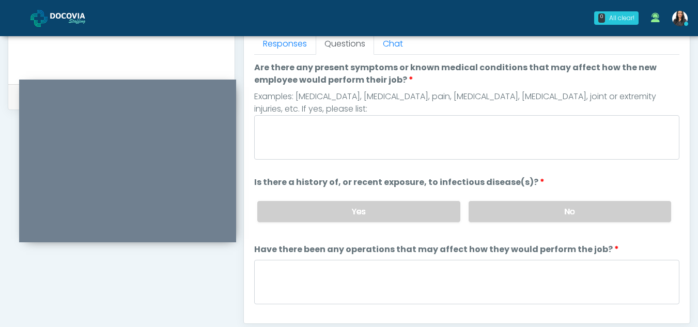
scroll to position [432, 0]
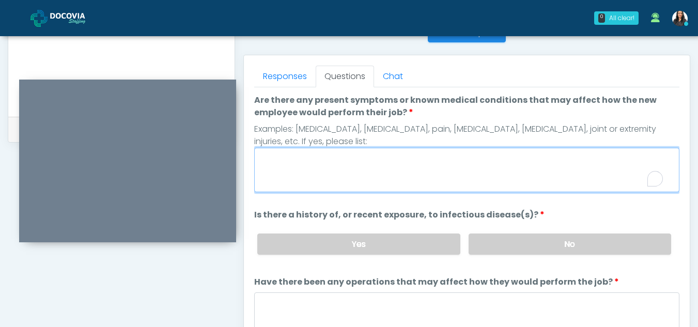
click at [350, 174] on textarea "Are there any present symptoms or known medical conditions that may affect how …" at bounding box center [466, 170] width 425 height 44
type textarea "**"
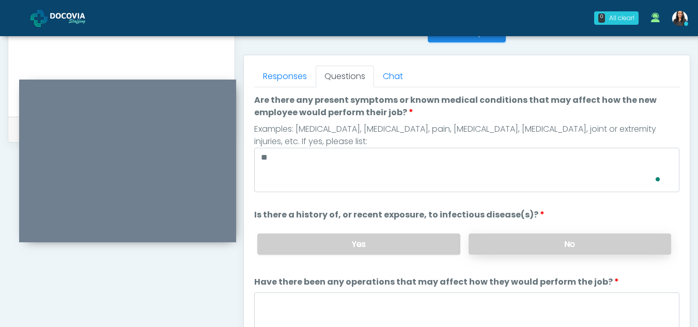
click at [595, 239] on label "No" at bounding box center [569, 243] width 202 height 21
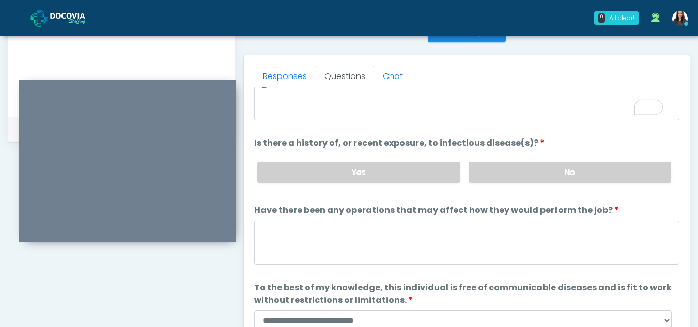
scroll to position [88, 0]
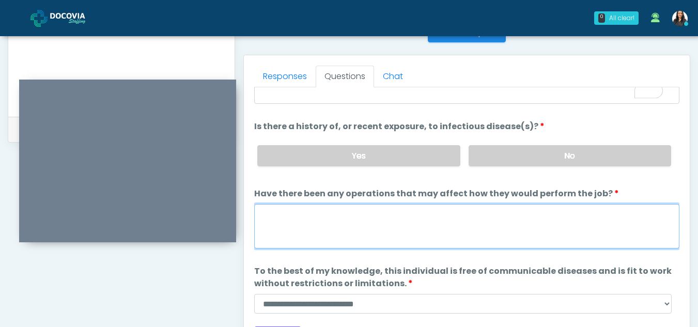
click at [273, 227] on textarea "Have there been any operations that may affect how they would perform the job?" at bounding box center [466, 226] width 425 height 44
type textarea "**"
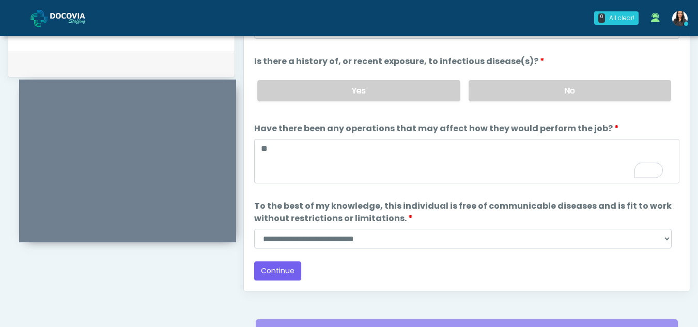
scroll to position [499, 0]
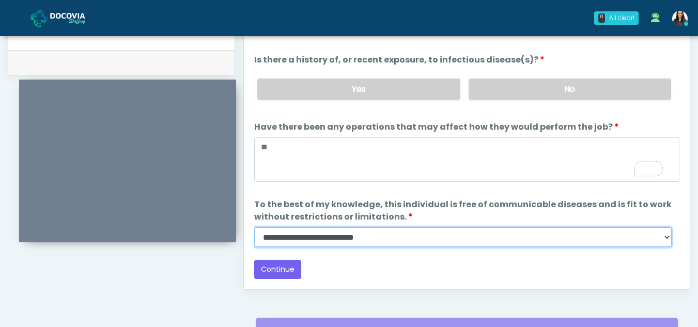
click at [666, 238] on select "**********" at bounding box center [462, 237] width 417 height 20
select select "******"
click at [254, 227] on select "**********" at bounding box center [462, 237] width 417 height 20
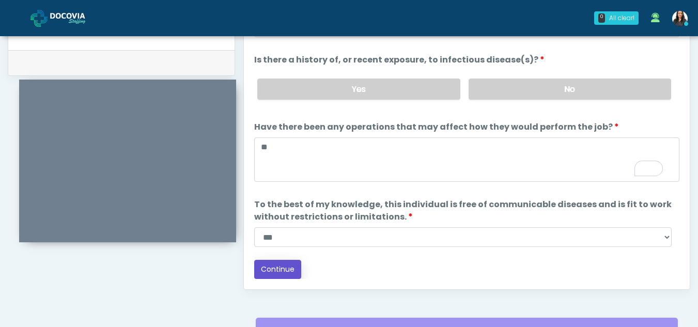
click at [282, 266] on button "Continue" at bounding box center [277, 269] width 47 height 19
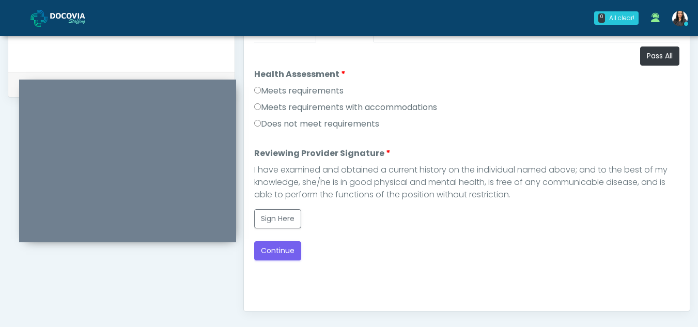
scroll to position [474, 0]
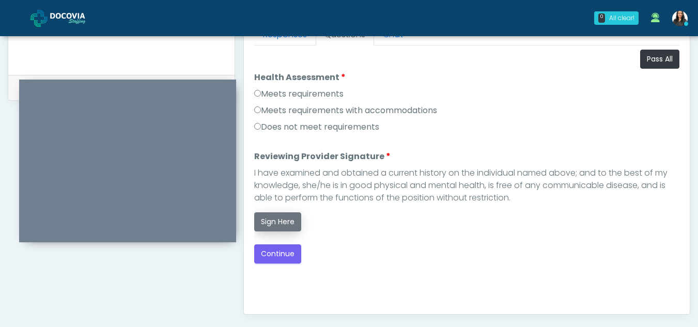
click at [275, 222] on button "Sign Here" at bounding box center [277, 221] width 47 height 19
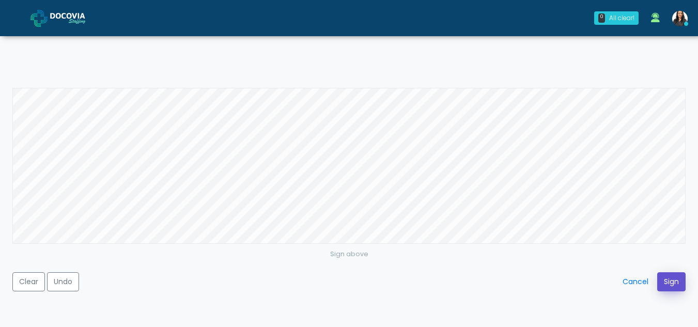
click at [663, 277] on button "Sign" at bounding box center [671, 281] width 28 height 19
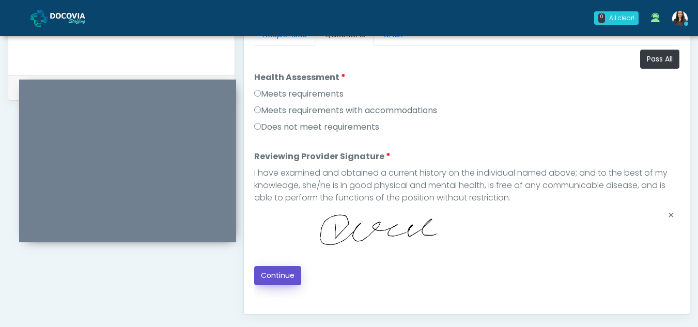
click at [278, 271] on button "Continue" at bounding box center [277, 275] width 47 height 19
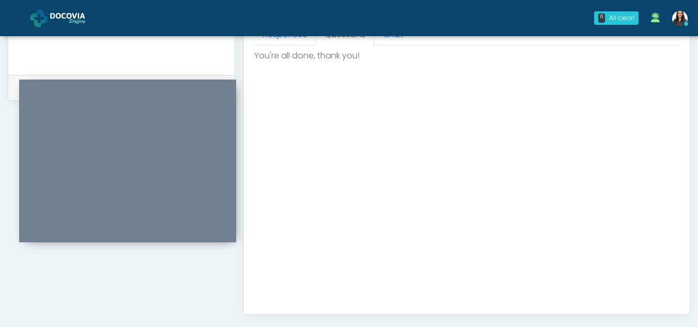
scroll to position [619, 0]
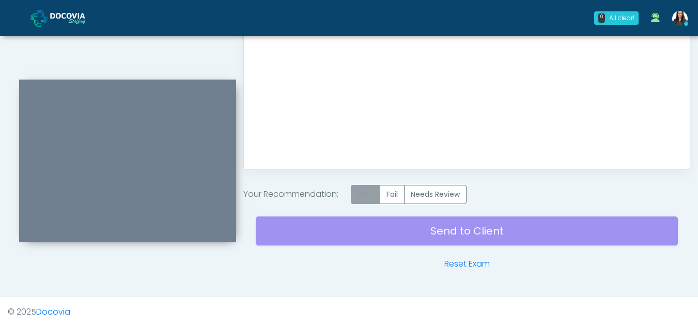
click at [368, 196] on label "Pass" at bounding box center [365, 194] width 29 height 19
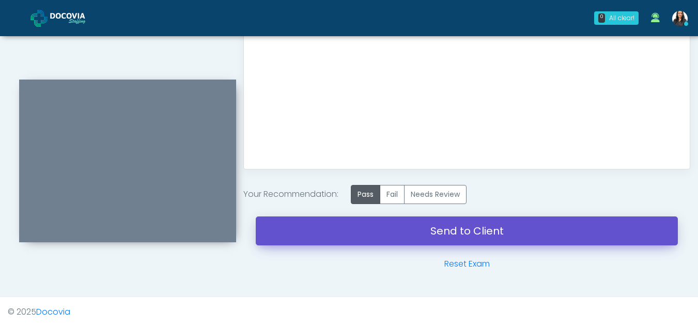
click at [463, 230] on link "Send to Client" at bounding box center [467, 230] width 422 height 29
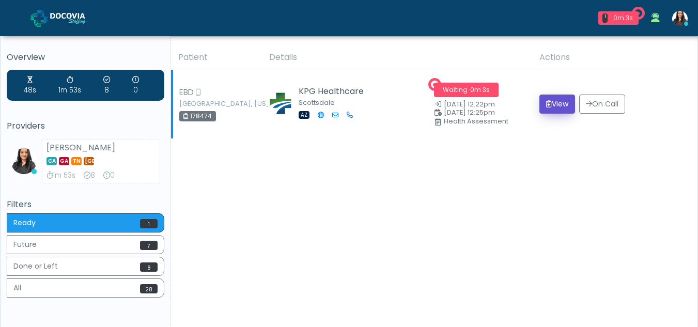
click at [558, 101] on button "View" at bounding box center [557, 104] width 36 height 19
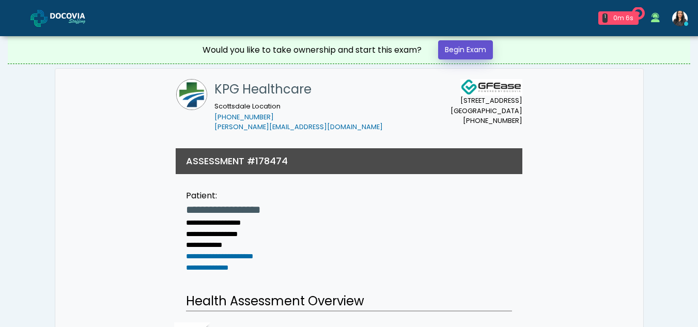
click at [467, 49] on link "Begin Exam" at bounding box center [465, 49] width 55 height 19
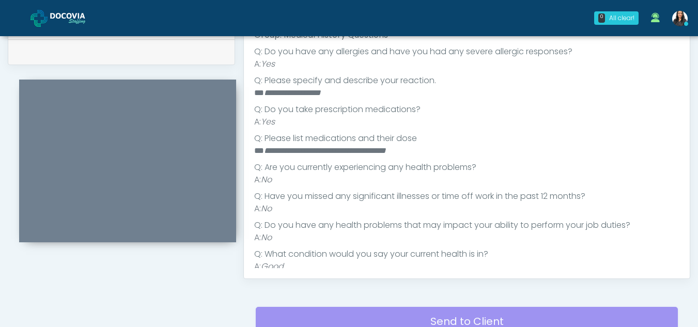
scroll to position [138, 0]
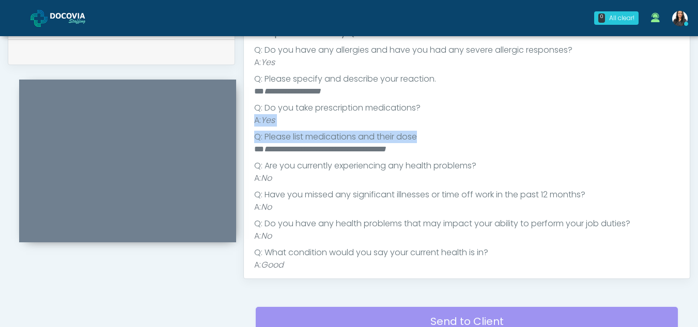
drag, startPoint x: 690, startPoint y: 107, endPoint x: 698, endPoint y: 140, distance: 33.9
click at [574, 128] on ul "**********" at bounding box center [466, 271] width 425 height 454
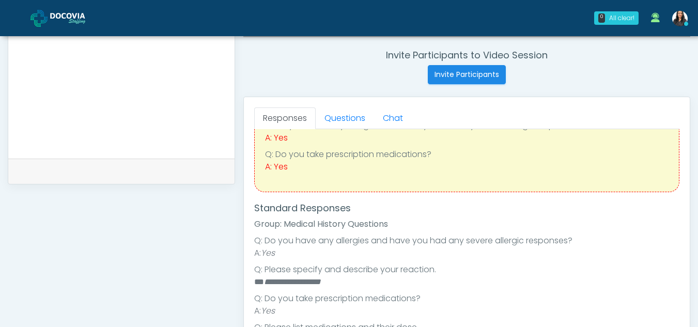
scroll to position [397, 0]
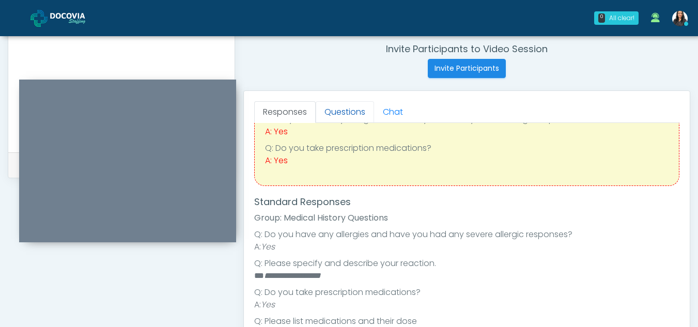
click at [348, 115] on link "Questions" at bounding box center [345, 112] width 58 height 22
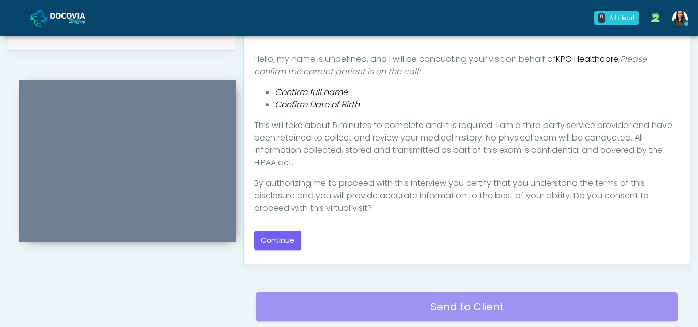
scroll to position [527, 0]
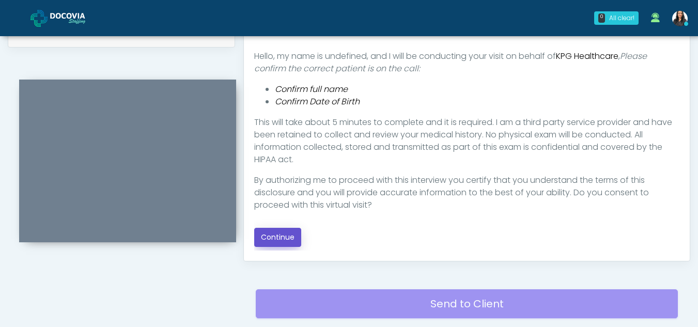
click at [291, 232] on button "Continue" at bounding box center [277, 237] width 47 height 19
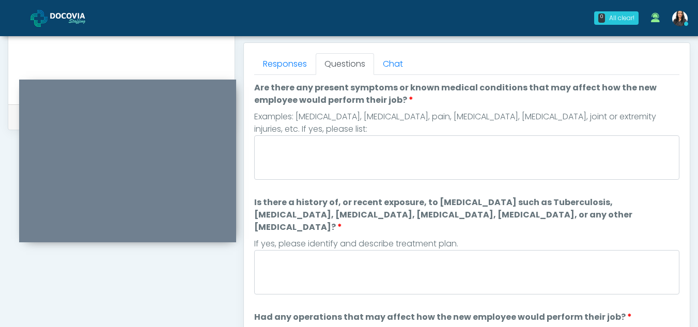
scroll to position [443, 0]
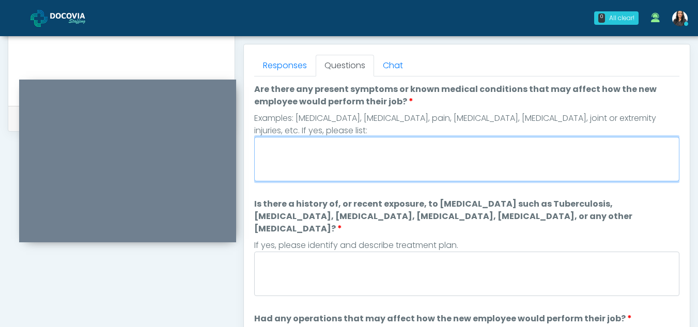
click at [287, 151] on textarea "Are there any present symptoms or known medical conditions that may affect how …" at bounding box center [466, 159] width 425 height 44
type textarea "**"
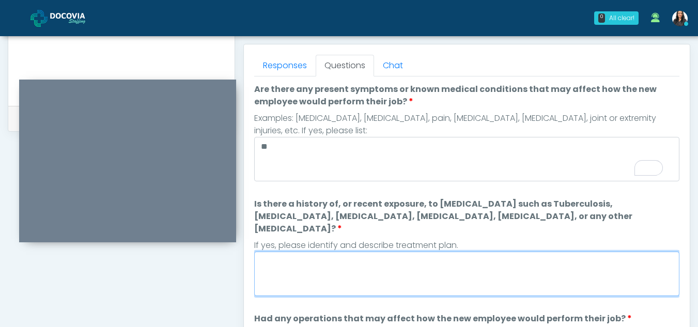
click at [293, 257] on textarea "Is there a history of, or recent exposure, to infectious diseases such as Tuber…" at bounding box center [466, 274] width 425 height 44
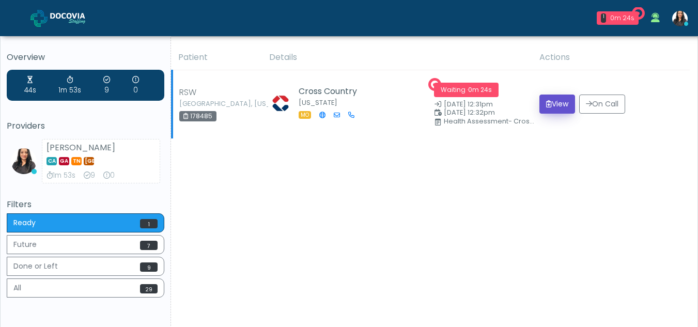
click at [563, 105] on button "View" at bounding box center [557, 104] width 36 height 19
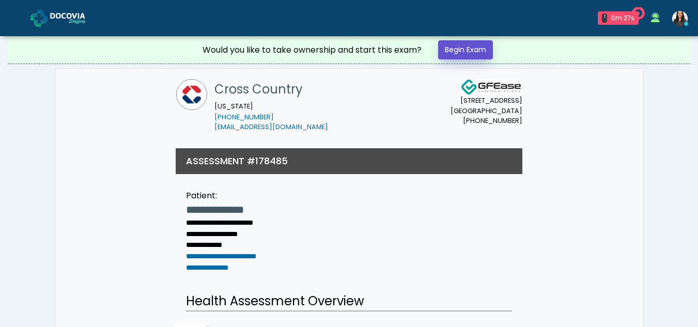
click at [468, 44] on link "Begin Exam" at bounding box center [465, 49] width 55 height 19
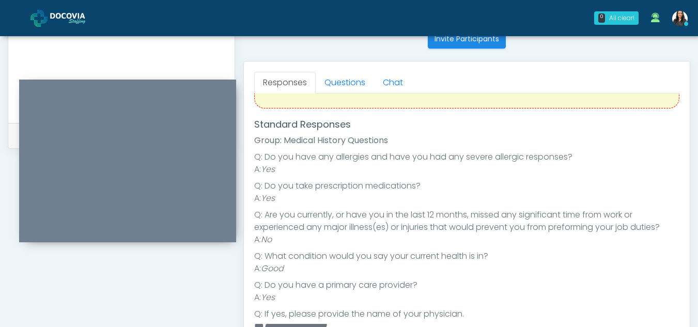
scroll to position [409, 0]
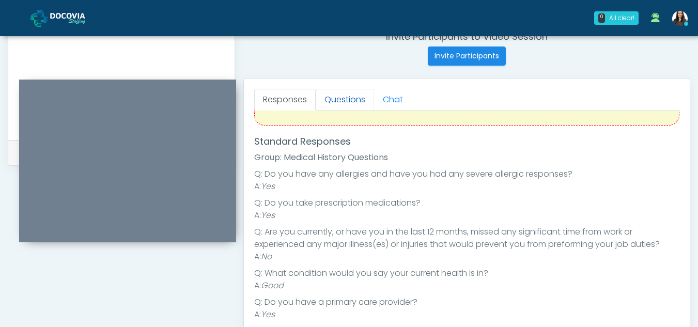
click at [354, 102] on link "Questions" at bounding box center [345, 100] width 58 height 22
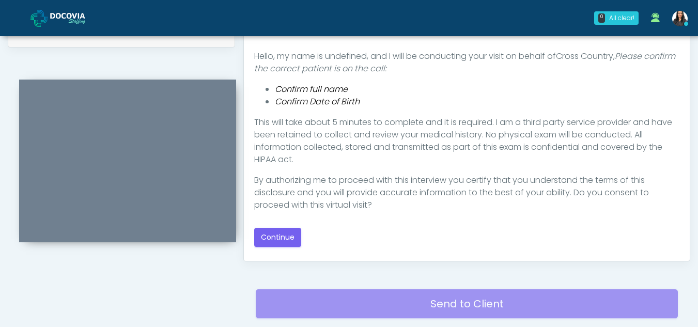
scroll to position [555, 0]
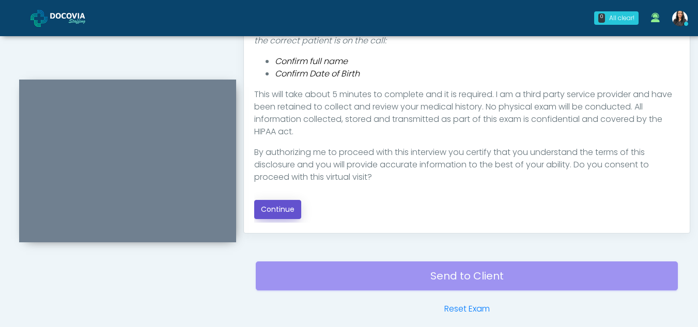
click at [280, 203] on button "Continue" at bounding box center [277, 209] width 47 height 19
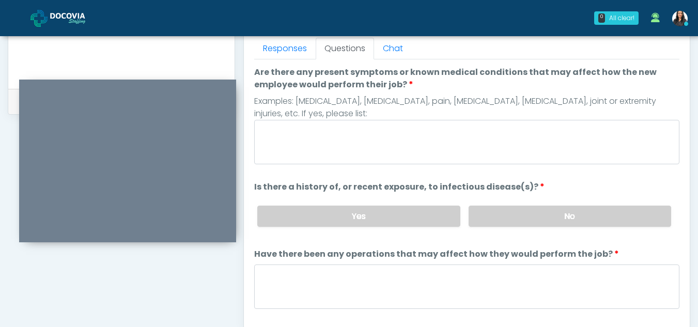
scroll to position [445, 0]
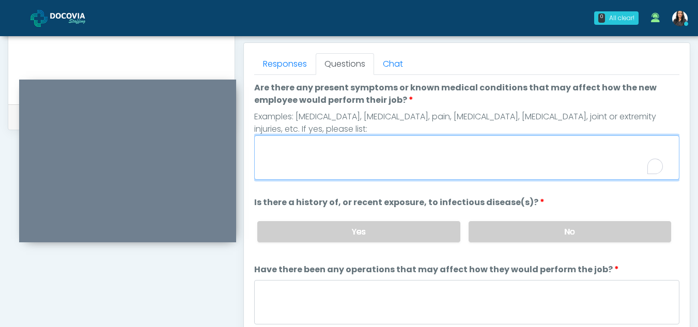
click at [333, 163] on textarea "Are there any present symptoms or known medical conditions that may affect how …" at bounding box center [466, 157] width 425 height 44
type textarea "**"
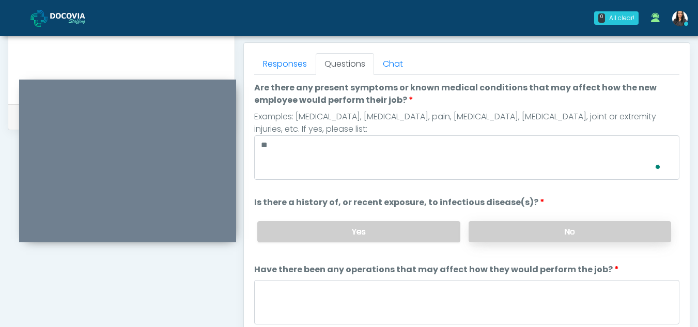
click at [573, 231] on label "No" at bounding box center [569, 231] width 202 height 21
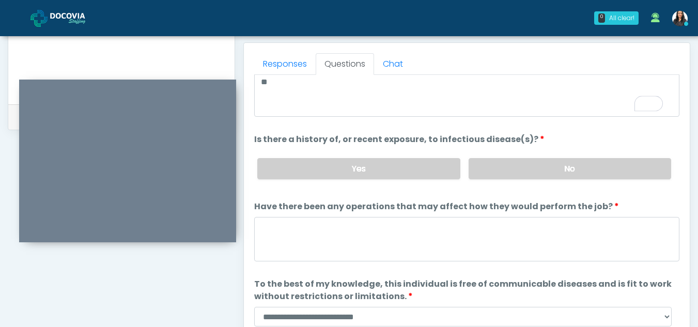
scroll to position [78, 0]
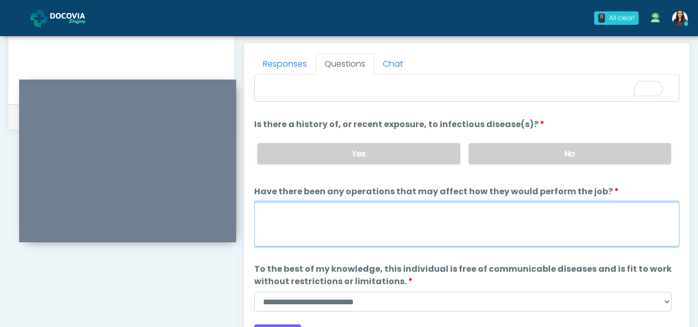
click at [292, 235] on textarea "Have there been any operations that may affect how they would perform the job?" at bounding box center [466, 224] width 425 height 44
type textarea "**"
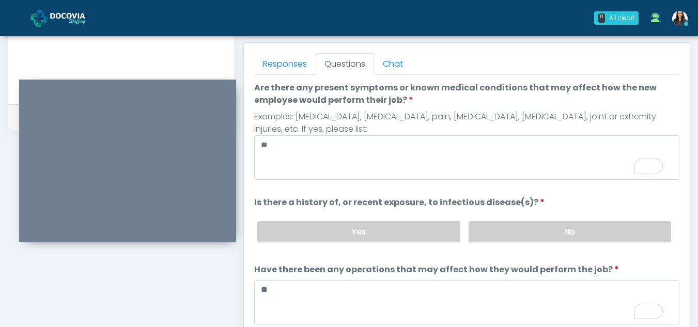
scroll to position [88, 0]
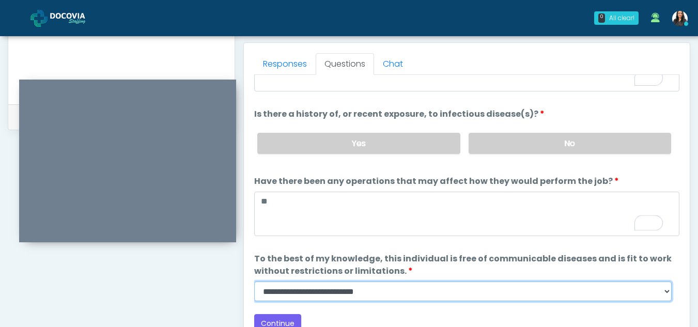
click at [664, 294] on select "**********" at bounding box center [462, 291] width 417 height 20
select select "******"
click at [254, 281] on select "**********" at bounding box center [462, 291] width 417 height 20
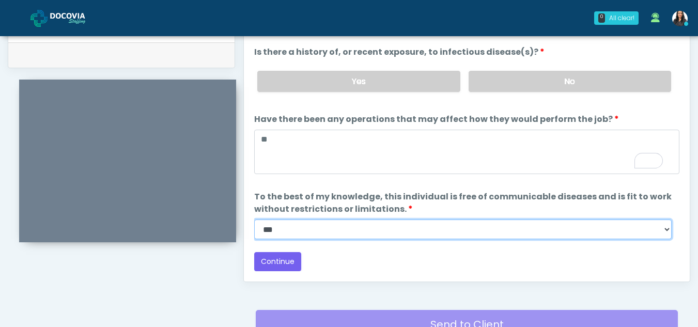
scroll to position [530, 0]
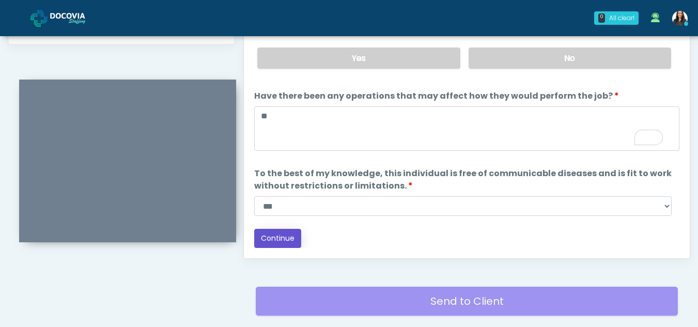
click at [281, 233] on button "Continue" at bounding box center [277, 238] width 47 height 19
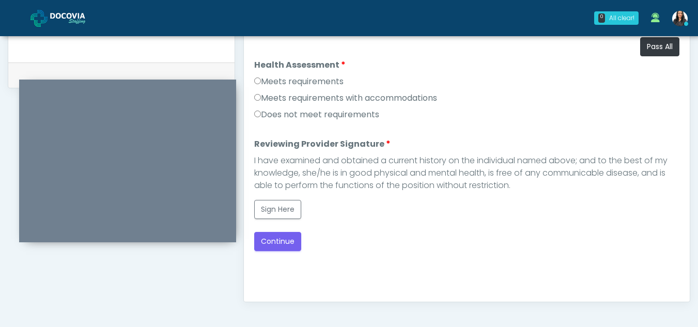
scroll to position [471, 0]
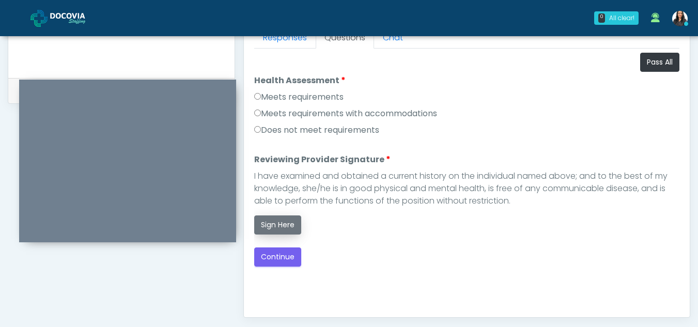
click at [296, 223] on button "Sign Here" at bounding box center [277, 224] width 47 height 19
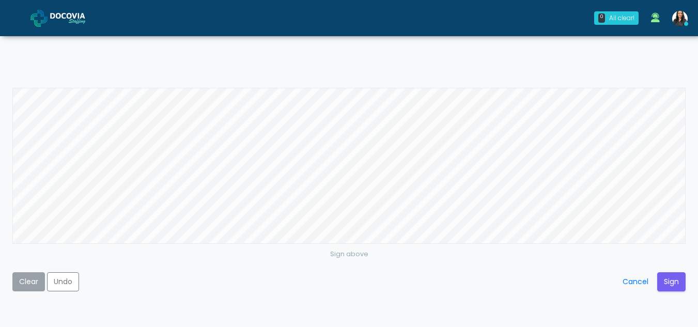
click at [30, 276] on button "Clear" at bounding box center [28, 281] width 33 height 19
click at [669, 279] on button "Sign" at bounding box center [671, 281] width 28 height 19
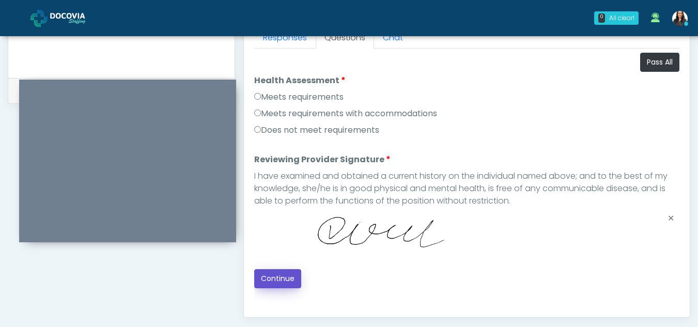
click at [280, 279] on button "Continue" at bounding box center [277, 278] width 47 height 19
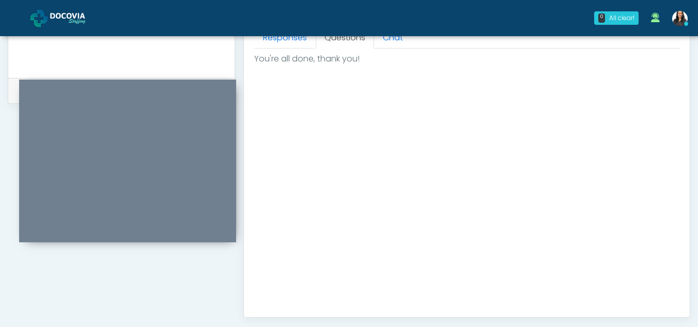
scroll to position [619, 0]
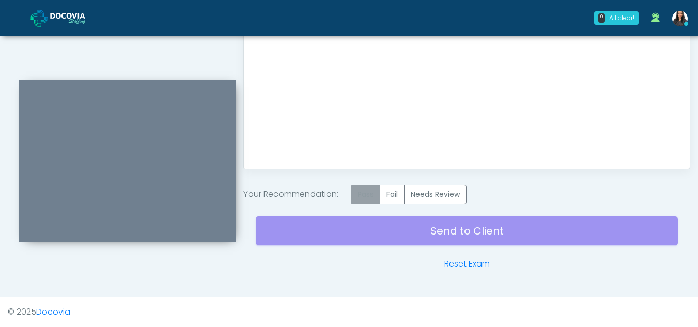
click at [368, 193] on label "Pass" at bounding box center [365, 194] width 29 height 19
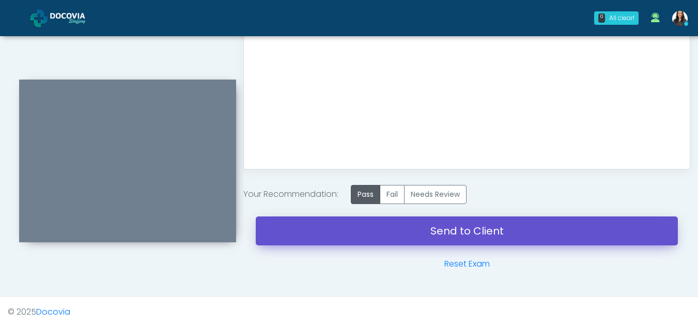
click at [466, 229] on link "Send to Client" at bounding box center [467, 230] width 422 height 29
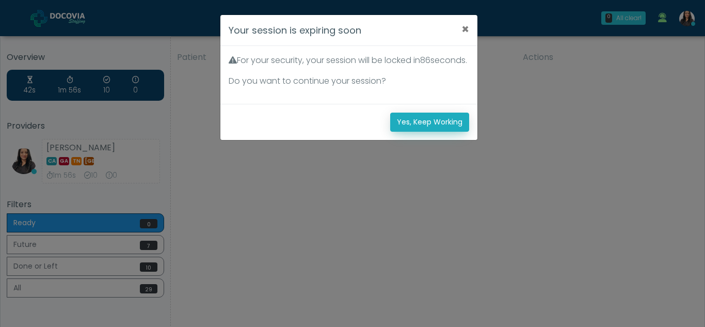
click at [417, 128] on button "Yes, Keep Working" at bounding box center [429, 122] width 79 height 19
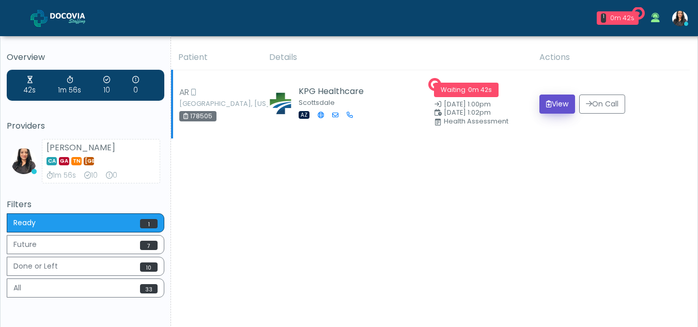
click at [554, 106] on button "View" at bounding box center [557, 104] width 36 height 19
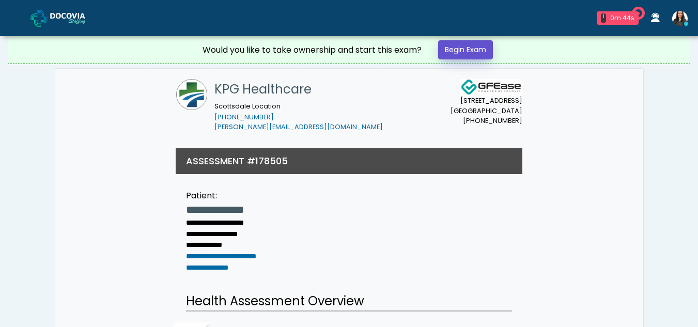
click at [471, 42] on link "Begin Exam" at bounding box center [465, 49] width 55 height 19
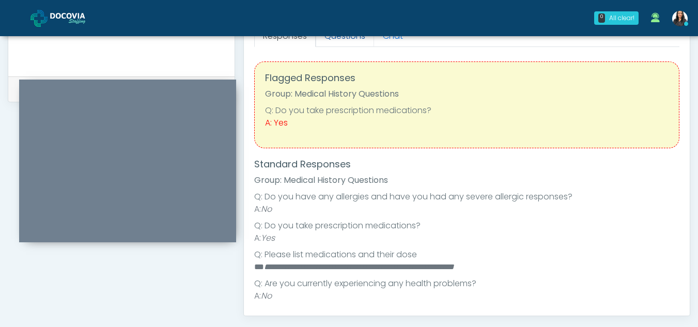
click at [343, 40] on link "Questions" at bounding box center [345, 36] width 58 height 22
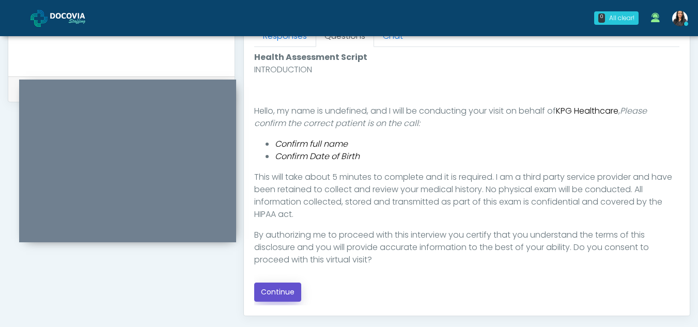
click at [281, 294] on button "Continue" at bounding box center [277, 291] width 47 height 19
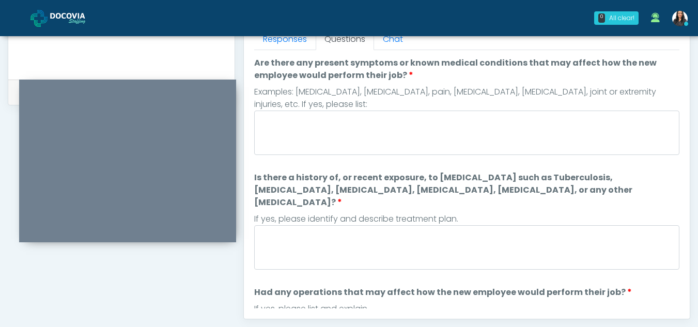
scroll to position [452, 0]
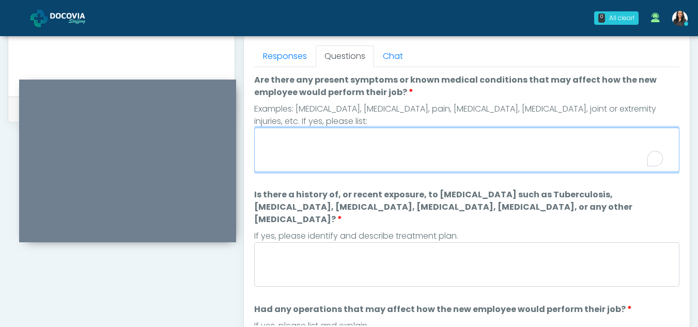
click at [363, 150] on textarea "Are there any present symptoms or known medical conditions that may affect how …" at bounding box center [466, 150] width 425 height 44
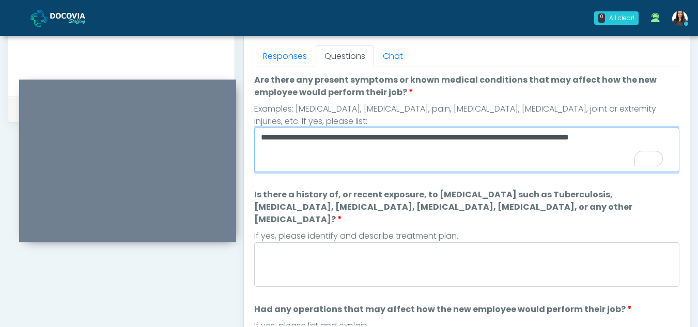
type textarea "**********"
